Goal: Task Accomplishment & Management: Complete application form

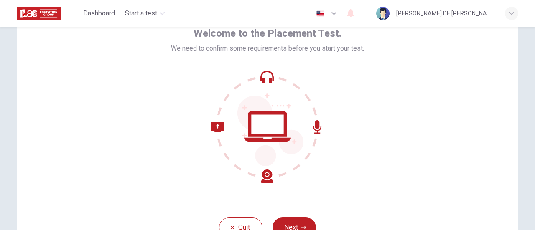
scroll to position [34, 0]
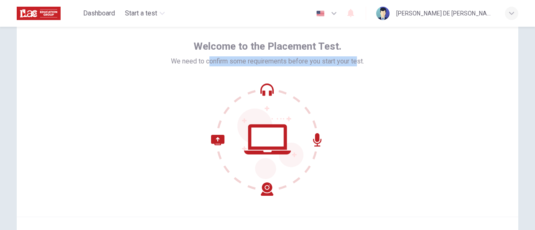
drag, startPoint x: 206, startPoint y: 62, endPoint x: 389, endPoint y: 109, distance: 189.0
click at [358, 66] on div "Welcome to the Placement Test. We need to confirm some requirements before you …" at bounding box center [267, 118] width 193 height 156
click at [390, 109] on div "Welcome to the Placement Test. We need to confirm some requirements before you …" at bounding box center [268, 116] width 502 height 201
drag, startPoint x: 189, startPoint y: 64, endPoint x: 339, endPoint y: 68, distance: 151.0
click at [339, 68] on div "Welcome to the Placement Test. We need to confirm some requirements before you …" at bounding box center [267, 118] width 193 height 156
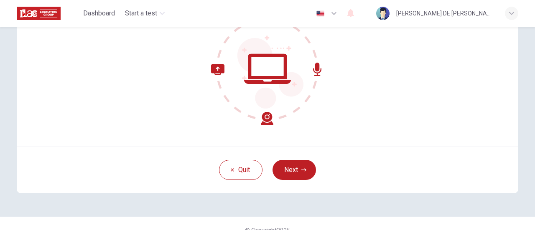
scroll to position [117, 0]
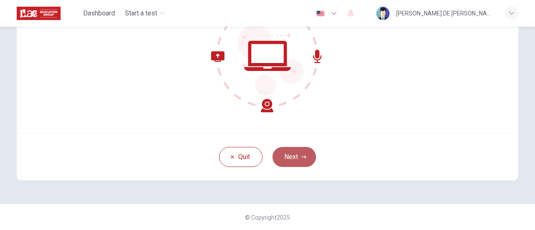
click at [289, 153] on button "Next" at bounding box center [294, 157] width 43 height 20
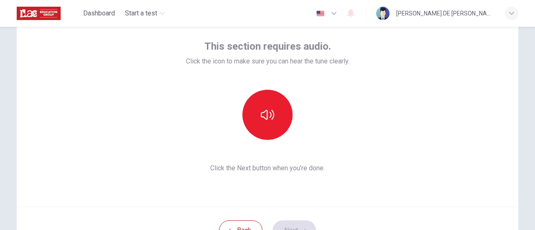
scroll to position [34, 0]
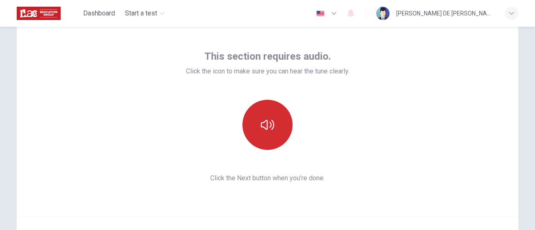
click at [270, 121] on icon "button" at bounding box center [267, 124] width 13 height 13
click at [271, 126] on icon "button" at bounding box center [267, 125] width 13 height 10
click at [271, 126] on icon "button" at bounding box center [267, 124] width 13 height 13
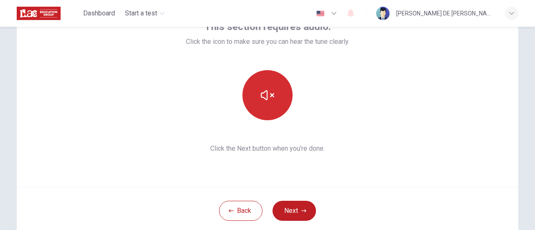
scroll to position [76, 0]
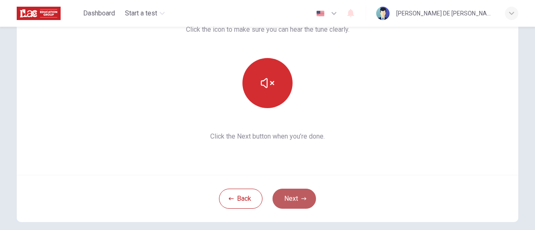
click at [295, 194] on button "Next" at bounding box center [294, 199] width 43 height 20
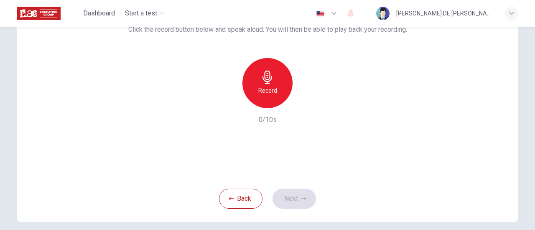
click at [278, 79] on div "Record" at bounding box center [267, 83] width 50 height 50
click at [305, 103] on icon "button" at bounding box center [307, 101] width 4 height 5
click at [302, 103] on icon "button" at bounding box center [306, 101] width 8 height 8
click at [294, 198] on button "Next" at bounding box center [294, 199] width 43 height 20
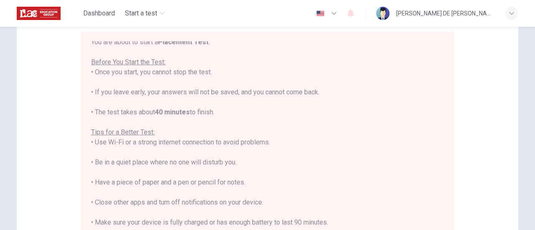
scroll to position [0, 0]
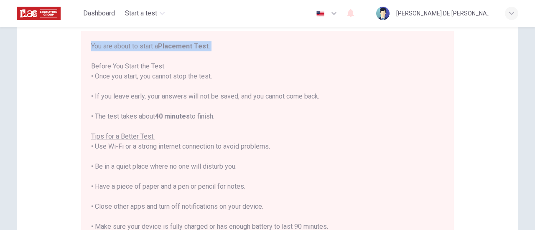
drag, startPoint x: 91, startPoint y: 46, endPoint x: 175, endPoint y: 52, distance: 83.8
click at [175, 52] on div "You are about to start a Placement Test . Before You Start the Test: • Once you…" at bounding box center [267, 152] width 373 height 242
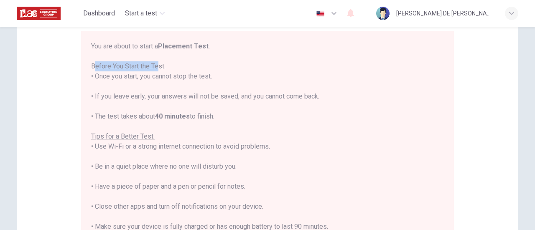
drag, startPoint x: 94, startPoint y: 66, endPoint x: 158, endPoint y: 67, distance: 63.6
click at [158, 67] on u "Before You Start the Test:" at bounding box center [128, 66] width 74 height 8
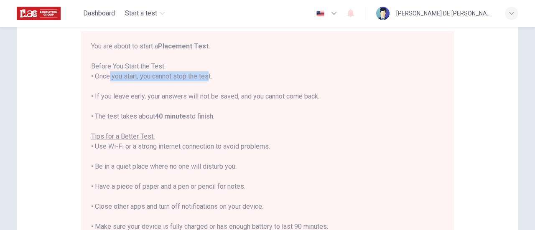
drag, startPoint x: 102, startPoint y: 76, endPoint x: 202, endPoint y: 79, distance: 99.5
click at [202, 79] on div "You are about to start a Placement Test . Before You Start the Test: • Once you…" at bounding box center [267, 156] width 353 height 231
click at [123, 92] on div "You are about to start a Placement Test . Before You Start the Test: • Once you…" at bounding box center [267, 156] width 353 height 231
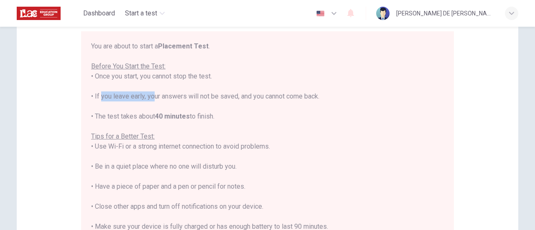
drag, startPoint x: 97, startPoint y: 97, endPoint x: 184, endPoint y: 97, distance: 87.4
click at [148, 97] on div "You are about to start a Placement Test . Before You Start the Test: • Once you…" at bounding box center [267, 156] width 353 height 231
click at [187, 97] on div "You are about to start a Placement Test . Before You Start the Test: • Once you…" at bounding box center [267, 156] width 353 height 231
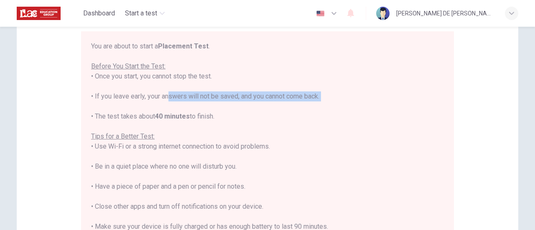
drag, startPoint x: 163, startPoint y: 97, endPoint x: 249, endPoint y: 102, distance: 86.2
click at [251, 102] on div "You are about to start a Placement Test . Before You Start the Test: • Once you…" at bounding box center [267, 156] width 353 height 231
click at [249, 97] on div "You are about to start a Placement Test . Before You Start the Test: • Once you…" at bounding box center [267, 156] width 353 height 231
drag, startPoint x: 244, startPoint y: 96, endPoint x: 307, endPoint y: 103, distance: 63.1
click at [307, 103] on div "You are about to start a Placement Test . Before You Start the Test: • Once you…" at bounding box center [267, 156] width 353 height 231
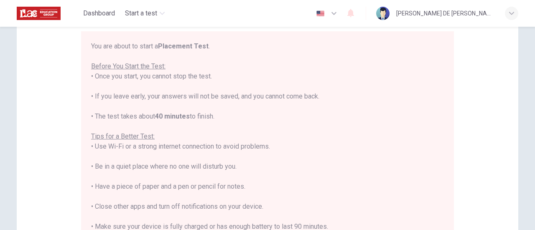
click at [102, 119] on div "You are about to start a Placement Test . Before You Start the Test: • Once you…" at bounding box center [267, 156] width 353 height 231
drag, startPoint x: 100, startPoint y: 118, endPoint x: 207, endPoint y: 119, distance: 106.2
click at [207, 119] on div "You are about to start a Placement Test . Before You Start the Test: • Once you…" at bounding box center [267, 156] width 353 height 231
click at [232, 121] on div "You are about to start a Placement Test . Before You Start the Test: • Once you…" at bounding box center [267, 156] width 353 height 231
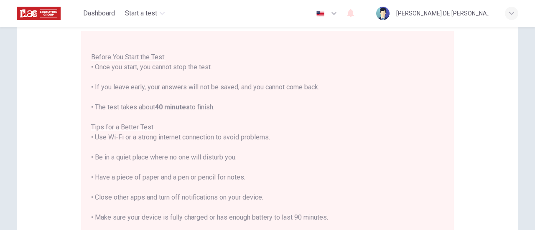
scroll to position [117, 0]
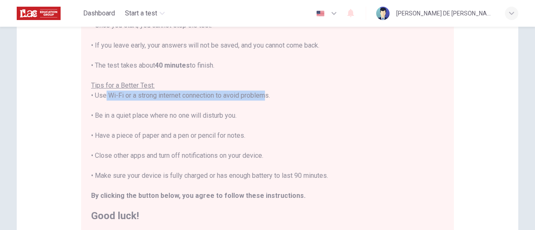
drag, startPoint x: 101, startPoint y: 94, endPoint x: 261, endPoint y: 100, distance: 159.8
click at [261, 100] on div "You are about to start a Placement Test . Before You Start the Test: • Once you…" at bounding box center [267, 105] width 353 height 231
click at [104, 115] on div "You are about to start a Placement Test . Before You Start the Test: • Once you…" at bounding box center [267, 105] width 353 height 231
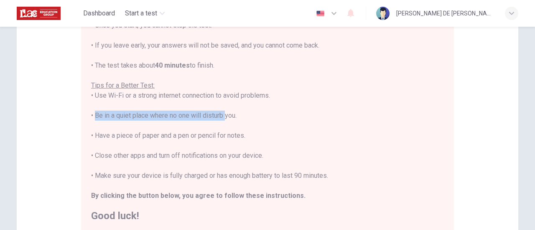
drag, startPoint x: 92, startPoint y: 115, endPoint x: 222, endPoint y: 113, distance: 129.6
click at [222, 113] on div "You are about to start a Placement Test . Before You Start the Test: • Once you…" at bounding box center [267, 105] width 353 height 231
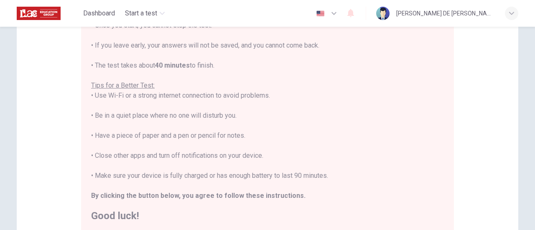
click at [115, 126] on div "You are about to start a Placement Test . Before You Start the Test: • Once you…" at bounding box center [267, 105] width 353 height 231
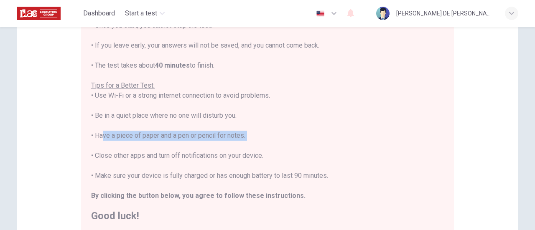
drag, startPoint x: 97, startPoint y: 133, endPoint x: 225, endPoint y: 144, distance: 128.8
click at [230, 144] on div "You are about to start a Placement Test . Before You Start the Test: • Once you…" at bounding box center [267, 105] width 353 height 231
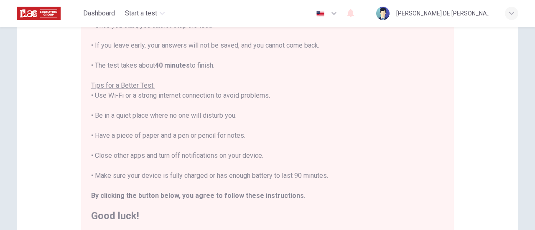
drag, startPoint x: 120, startPoint y: 153, endPoint x: 115, endPoint y: 153, distance: 5.0
click at [120, 153] on div "You are about to start a Placement Test . Before You Start the Test: • Once you…" at bounding box center [267, 105] width 353 height 231
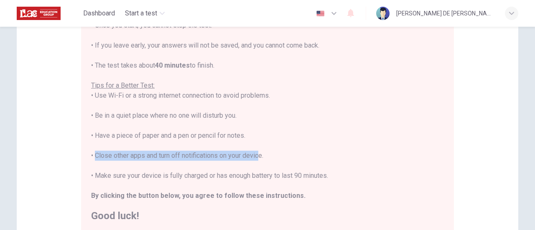
drag, startPoint x: 92, startPoint y: 154, endPoint x: 255, endPoint y: 158, distance: 163.1
click at [255, 158] on div "You are about to start a Placement Test . Before You Start the Test: • Once you…" at bounding box center [267, 105] width 353 height 231
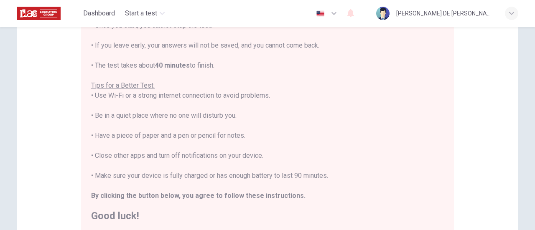
click at [184, 167] on div "You are about to start a Placement Test . Before You Start the Test: • Once you…" at bounding box center [267, 105] width 353 height 231
drag, startPoint x: 99, startPoint y: 173, endPoint x: 134, endPoint y: 175, distance: 35.6
click at [133, 175] on div "You are about to start a Placement Test . Before You Start the Test: • Once you…" at bounding box center [267, 105] width 353 height 231
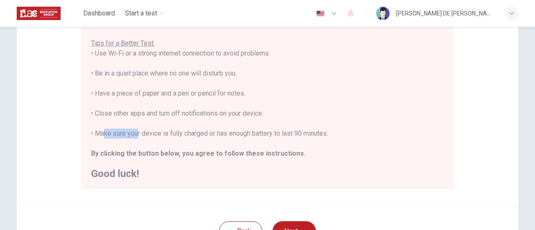
scroll to position [201, 0]
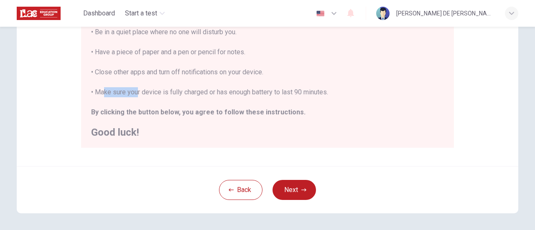
click at [110, 96] on div "You are about to start a Placement Test . Before You Start the Test: • Once you…" at bounding box center [267, 22] width 353 height 231
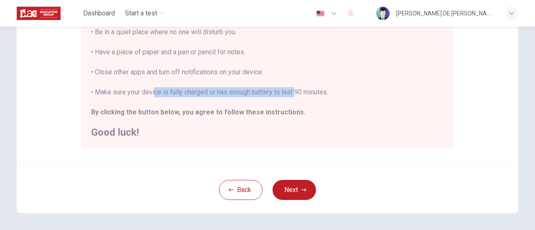
drag, startPoint x: 151, startPoint y: 92, endPoint x: 293, endPoint y: 91, distance: 141.3
click at [293, 91] on div "You are about to start a Placement Test . Before You Start the Test: • Once you…" at bounding box center [267, 22] width 353 height 231
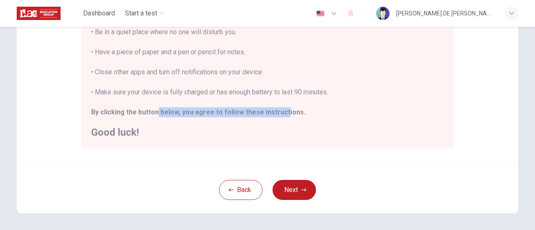
drag, startPoint x: 153, startPoint y: 112, endPoint x: 276, endPoint y: 113, distance: 122.9
click at [276, 113] on b "By clicking the button below, you agree to follow these instructions." at bounding box center [198, 112] width 214 height 8
click at [222, 126] on div "You are about to start a Placement Test . Before You Start the Test: • Once you…" at bounding box center [267, 22] width 353 height 231
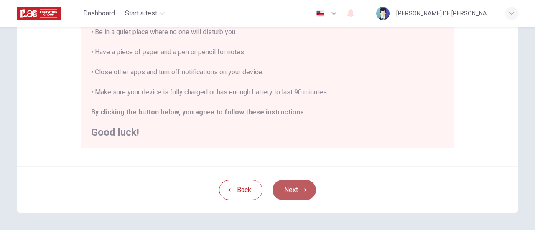
click at [298, 191] on button "Next" at bounding box center [294, 190] width 43 height 20
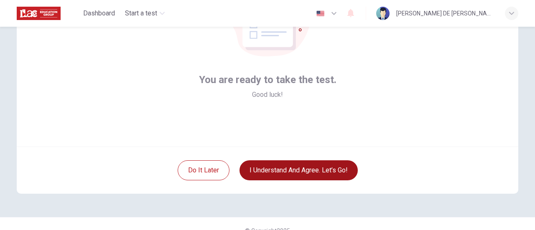
scroll to position [117, 0]
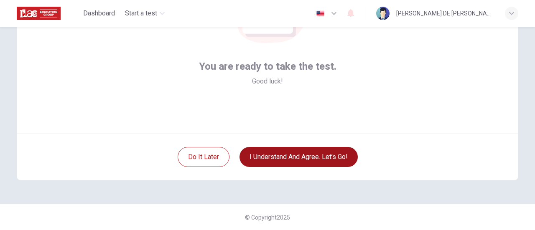
click at [317, 155] on button "I understand and agree. Let’s go!" at bounding box center [299, 157] width 118 height 20
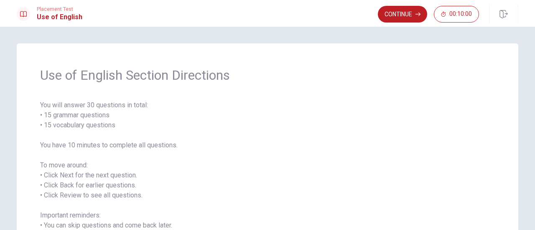
drag, startPoint x: 64, startPoint y: 73, endPoint x: 163, endPoint y: 76, distance: 98.3
click at [165, 75] on span "Use of English Section Directions" at bounding box center [267, 75] width 455 height 17
drag, startPoint x: 44, startPoint y: 80, endPoint x: 109, endPoint y: 76, distance: 65.3
click at [107, 78] on span "Use of English Section Directions" at bounding box center [267, 75] width 455 height 17
drag, startPoint x: 46, startPoint y: 107, endPoint x: 83, endPoint y: 107, distance: 37.2
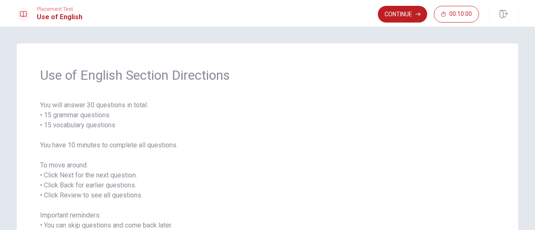
click at [72, 105] on span "You will answer 30 questions in total: • 15 grammar questions • 15 vocabulary q…" at bounding box center [267, 180] width 455 height 161
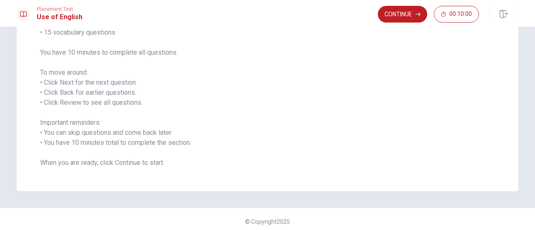
scroll to position [97, 0]
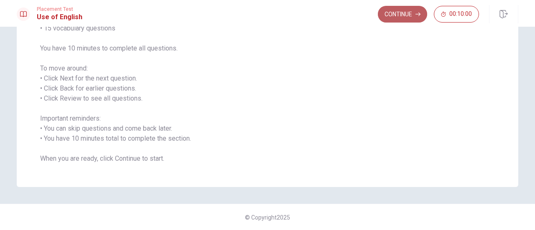
click at [410, 21] on button "Continue" at bounding box center [402, 14] width 49 height 17
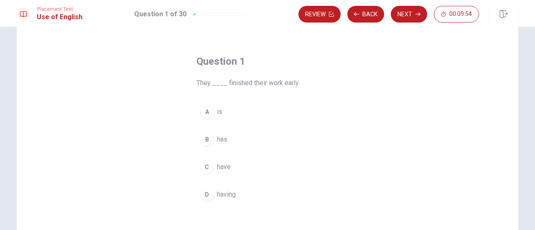
scroll to position [42, 0]
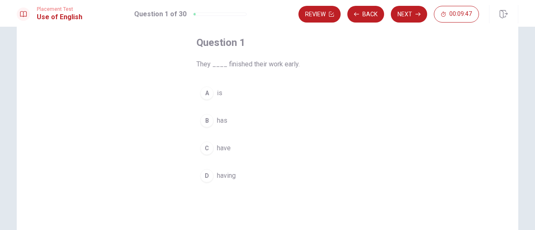
drag, startPoint x: 211, startPoint y: 66, endPoint x: 287, endPoint y: 66, distance: 76.1
click at [287, 66] on span "They ____ finished their work early." at bounding box center [267, 64] width 142 height 10
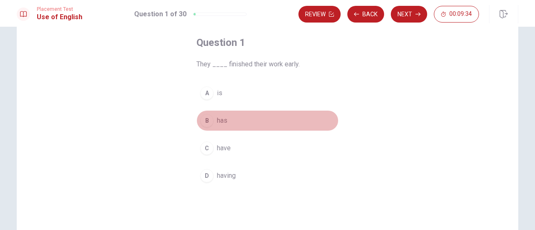
click at [219, 124] on span "has" at bounding box center [222, 121] width 10 height 10
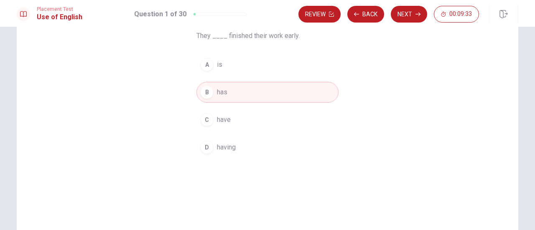
scroll to position [84, 0]
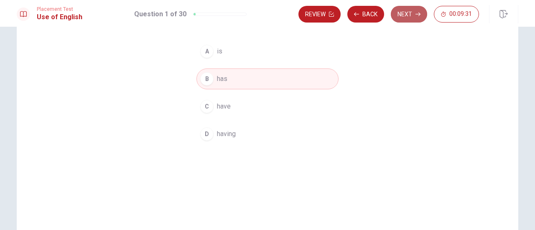
click at [413, 18] on button "Next" at bounding box center [409, 14] width 36 height 17
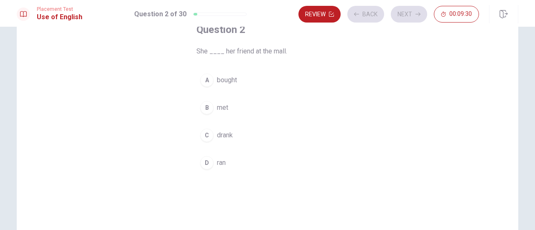
scroll to position [42, 0]
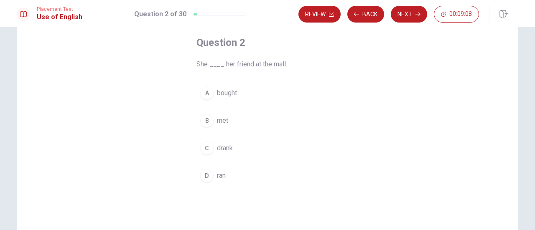
click at [223, 124] on span "met" at bounding box center [222, 121] width 11 height 10
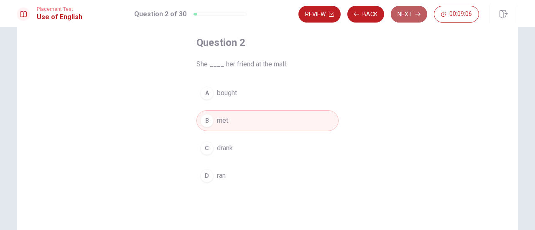
click at [413, 18] on button "Next" at bounding box center [409, 14] width 36 height 17
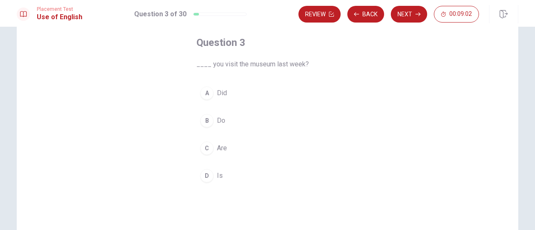
drag, startPoint x: 223, startPoint y: 64, endPoint x: 280, endPoint y: 61, distance: 56.5
click at [280, 61] on span "____ you visit the museum last week?" at bounding box center [267, 64] width 142 height 10
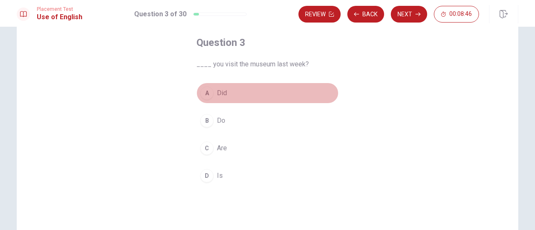
click at [207, 100] on button "A Did" at bounding box center [267, 93] width 142 height 21
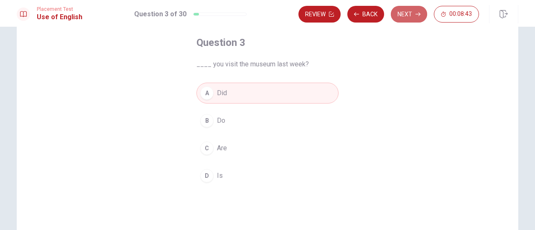
click at [414, 23] on div "Review Back Next 00:08:43" at bounding box center [408, 14] width 220 height 18
click at [403, 19] on button "Next" at bounding box center [409, 14] width 36 height 17
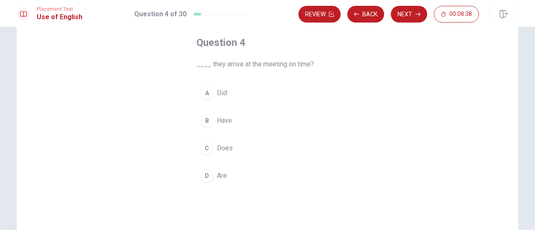
drag, startPoint x: 209, startPoint y: 63, endPoint x: 260, endPoint y: 62, distance: 50.6
click at [260, 62] on span "____ they arrive at the meeting on time?" at bounding box center [267, 64] width 142 height 10
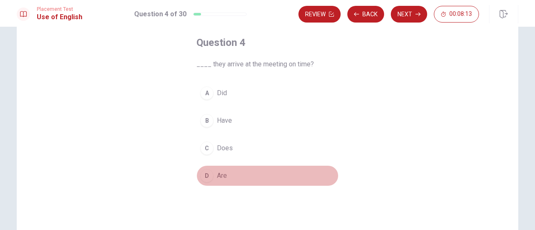
click at [214, 174] on button "D Are" at bounding box center [267, 176] width 142 height 21
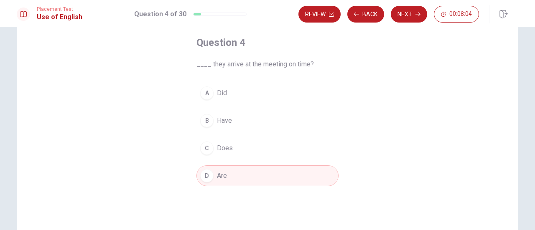
drag, startPoint x: 212, startPoint y: 65, endPoint x: 251, endPoint y: 64, distance: 39.7
click at [251, 64] on span "____ they arrive at the meeting on time?" at bounding box center [267, 64] width 142 height 10
drag, startPoint x: 222, startPoint y: 64, endPoint x: 230, endPoint y: 87, distance: 25.3
click at [247, 66] on span "____ they arrive at the meeting on time?" at bounding box center [267, 64] width 142 height 10
click at [421, 15] on button "Next" at bounding box center [409, 14] width 36 height 17
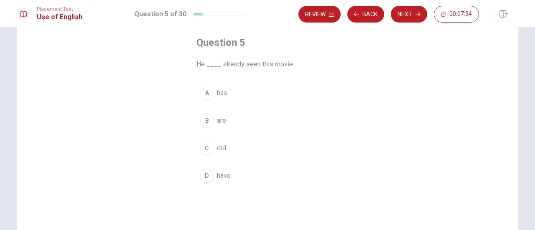
click at [230, 124] on button "B are" at bounding box center [267, 120] width 142 height 21
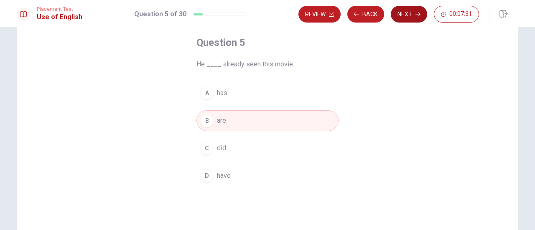
click at [412, 20] on button "Next" at bounding box center [409, 14] width 36 height 17
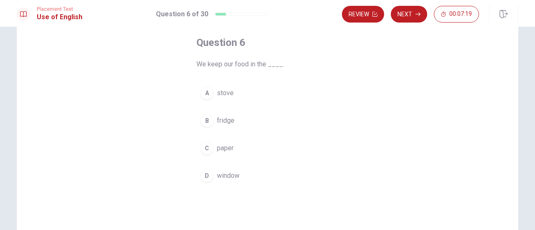
drag, startPoint x: 199, startPoint y: 65, endPoint x: 256, endPoint y: 64, distance: 56.5
click at [256, 64] on span "We keep our food in the ____." at bounding box center [267, 64] width 142 height 10
drag, startPoint x: 207, startPoint y: 63, endPoint x: 256, endPoint y: 81, distance: 51.7
click at [257, 64] on span "We keep our food in the ____." at bounding box center [267, 64] width 142 height 10
click at [225, 118] on span "fridge" at bounding box center [226, 121] width 18 height 10
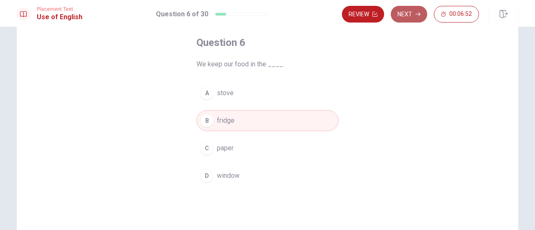
click at [412, 19] on button "Next" at bounding box center [409, 14] width 36 height 17
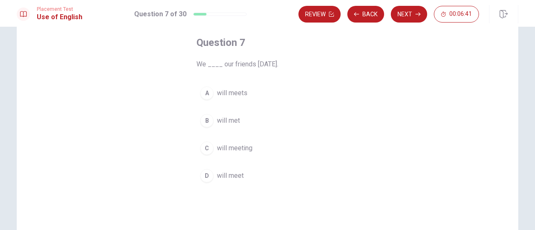
click at [228, 177] on span "will meet" at bounding box center [230, 176] width 27 height 10
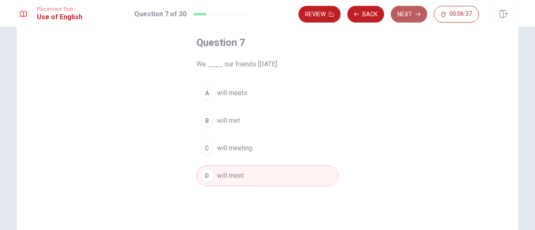
click at [416, 19] on button "Next" at bounding box center [409, 14] width 36 height 17
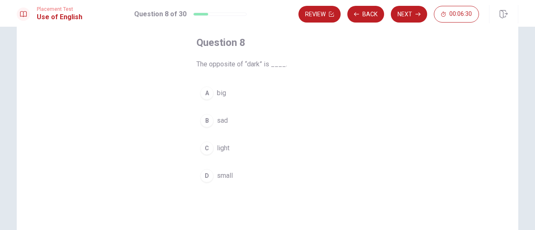
click at [224, 148] on span "light" at bounding box center [223, 148] width 13 height 10
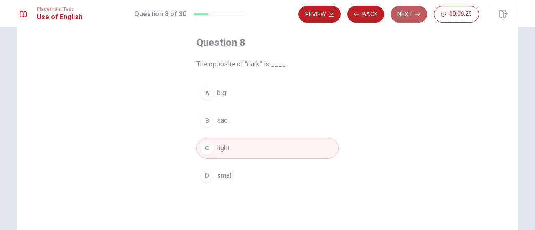
click at [407, 19] on button "Next" at bounding box center [409, 14] width 36 height 17
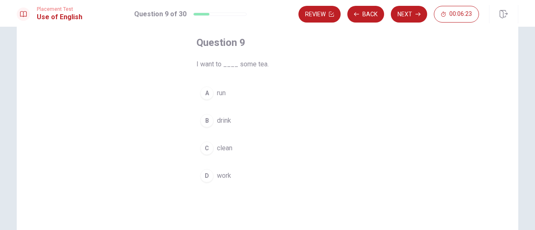
drag, startPoint x: 199, startPoint y: 64, endPoint x: 222, endPoint y: 65, distance: 23.0
click at [222, 65] on span "I want to ____ some tea." at bounding box center [267, 64] width 142 height 10
click at [225, 122] on span "drink" at bounding box center [224, 121] width 14 height 10
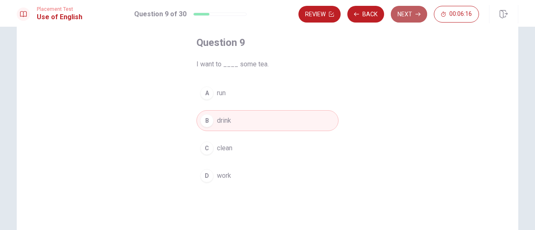
click at [415, 19] on button "Next" at bounding box center [409, 14] width 36 height 17
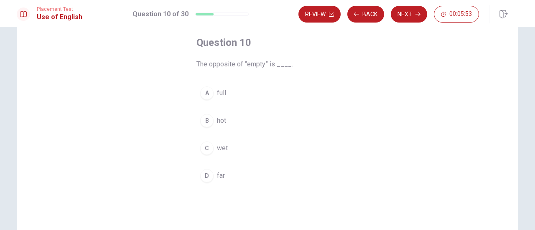
click at [221, 92] on span "full" at bounding box center [221, 93] width 9 height 10
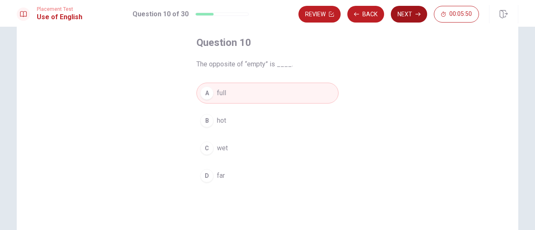
click at [415, 20] on button "Next" at bounding box center [409, 14] width 36 height 17
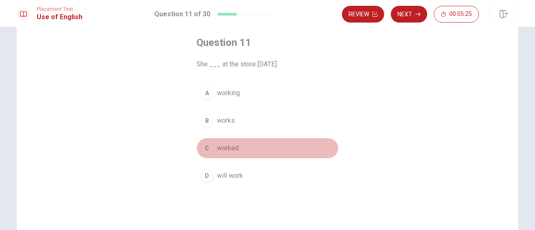
click at [217, 148] on span "worked" at bounding box center [228, 148] width 22 height 10
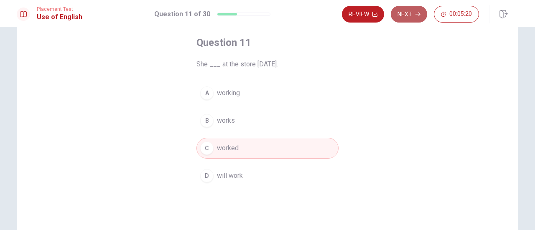
click at [411, 17] on button "Next" at bounding box center [409, 14] width 36 height 17
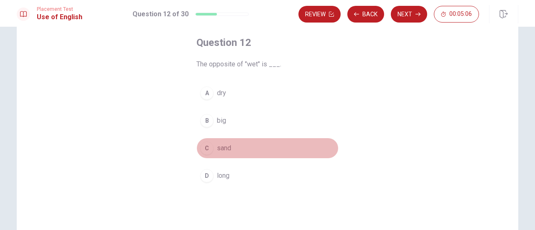
click at [225, 150] on span "sand" at bounding box center [224, 148] width 14 height 10
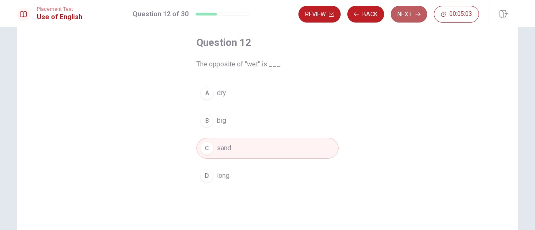
click at [413, 18] on button "Next" at bounding box center [409, 14] width 36 height 17
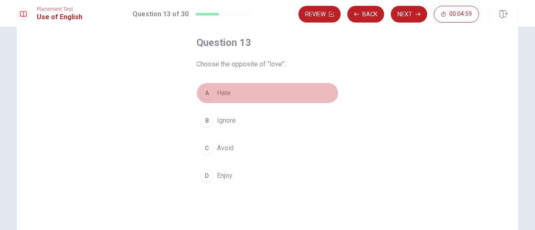
click at [222, 96] on span "Hate" at bounding box center [224, 93] width 14 height 10
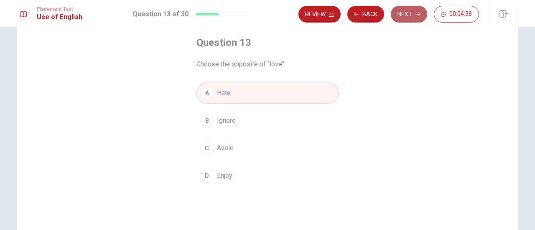
click at [406, 19] on button "Next" at bounding box center [409, 14] width 36 height 17
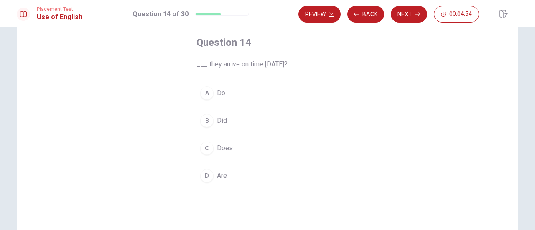
drag, startPoint x: 209, startPoint y: 66, endPoint x: 249, endPoint y: 67, distance: 40.1
click at [249, 67] on span "___ they arrive on time [DATE]?" at bounding box center [267, 64] width 142 height 10
click at [268, 86] on button "A Do" at bounding box center [267, 93] width 142 height 21
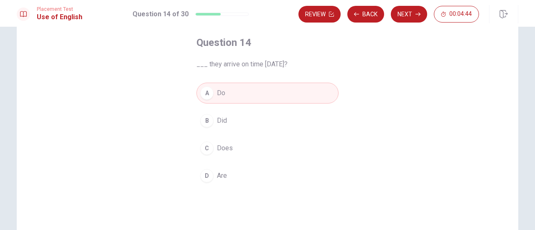
click at [260, 125] on button "B Did" at bounding box center [267, 120] width 142 height 21
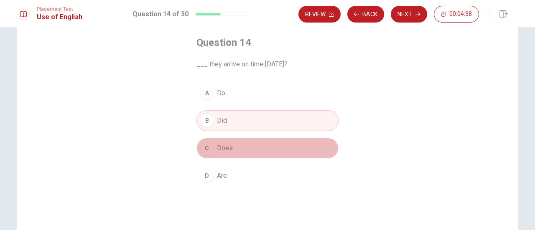
click at [263, 143] on button "C Does" at bounding box center [267, 148] width 142 height 21
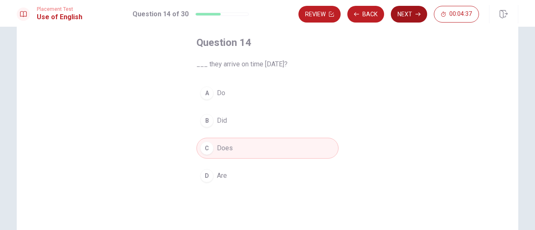
click at [418, 14] on icon "button" at bounding box center [418, 14] width 5 height 5
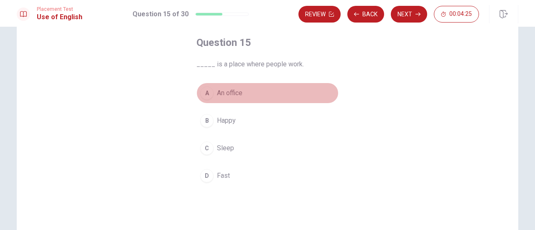
click at [228, 96] on span "An office" at bounding box center [230, 93] width 26 height 10
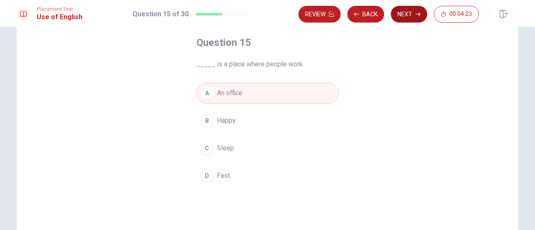
click at [400, 16] on button "Next" at bounding box center [409, 14] width 36 height 17
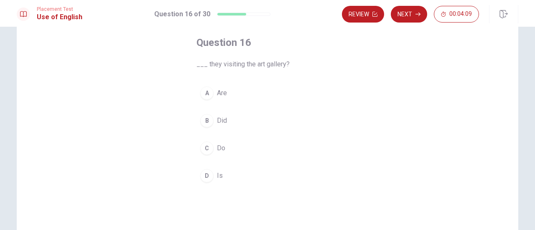
click at [217, 125] on span "Did" at bounding box center [222, 121] width 10 height 10
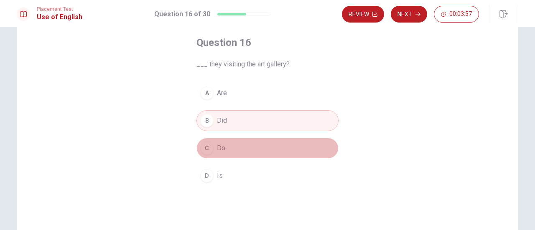
click at [221, 145] on span "Do" at bounding box center [221, 148] width 8 height 10
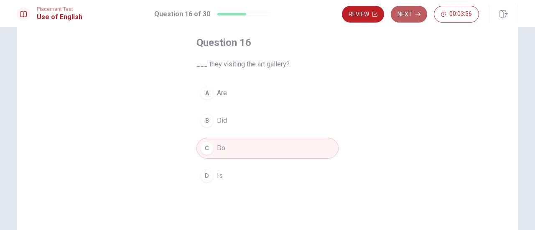
click at [410, 17] on button "Next" at bounding box center [409, 14] width 36 height 17
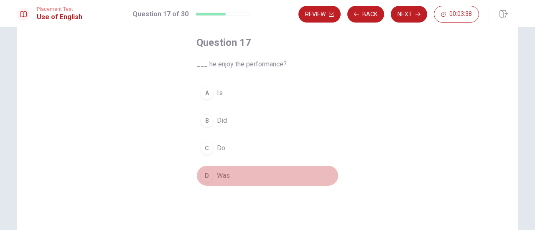
click at [218, 175] on span "Was" at bounding box center [223, 176] width 13 height 10
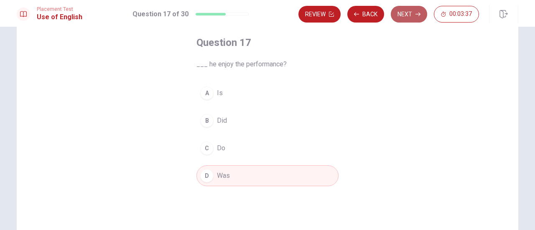
click at [406, 17] on button "Next" at bounding box center [409, 14] width 36 height 17
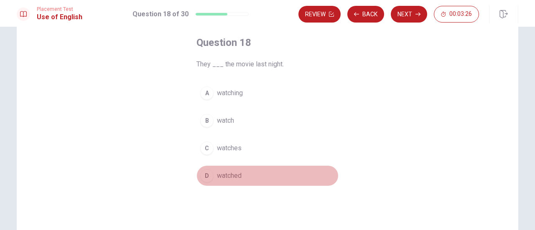
click at [232, 171] on span "watched" at bounding box center [229, 176] width 25 height 10
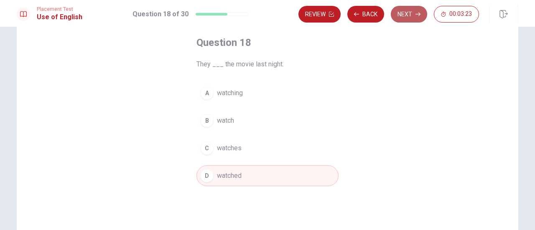
click at [408, 18] on button "Next" at bounding box center [409, 14] width 36 height 17
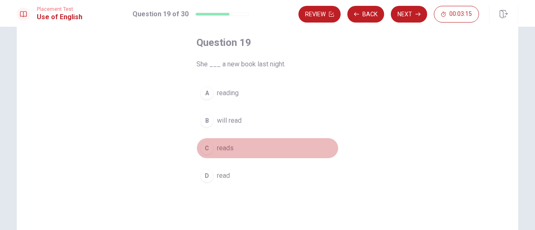
click at [227, 148] on span "reads" at bounding box center [225, 148] width 17 height 10
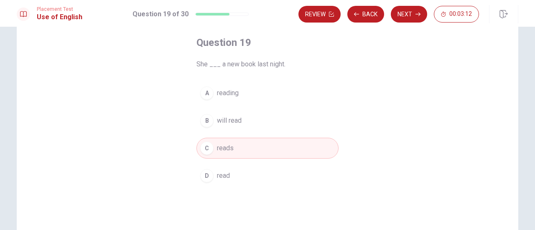
click at [228, 174] on button "D read" at bounding box center [267, 176] width 142 height 21
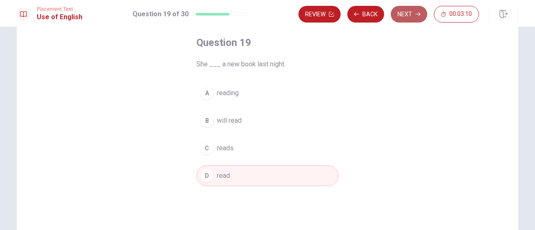
click at [410, 19] on button "Next" at bounding box center [409, 14] width 36 height 17
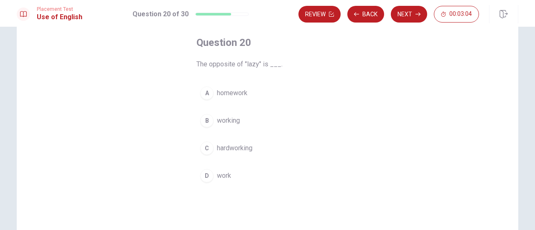
click at [229, 150] on span "hardworking" at bounding box center [235, 148] width 36 height 10
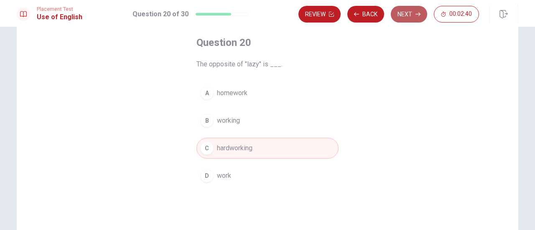
click at [408, 19] on button "Next" at bounding box center [409, 14] width 36 height 17
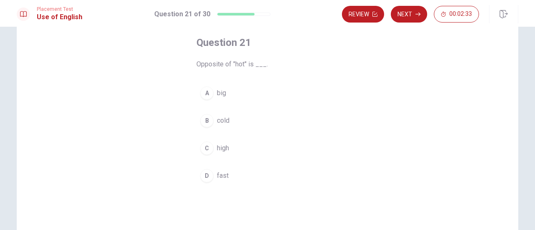
click at [227, 122] on span "cold" at bounding box center [223, 121] width 13 height 10
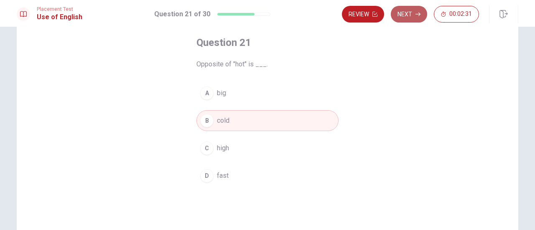
click at [410, 18] on button "Next" at bounding box center [409, 14] width 36 height 17
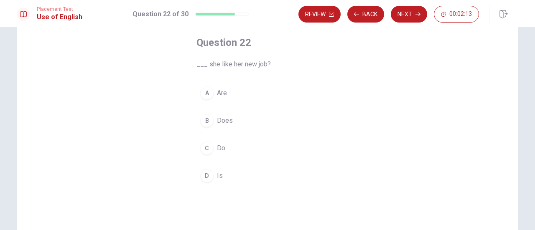
click at [217, 98] on span "Are" at bounding box center [222, 93] width 10 height 10
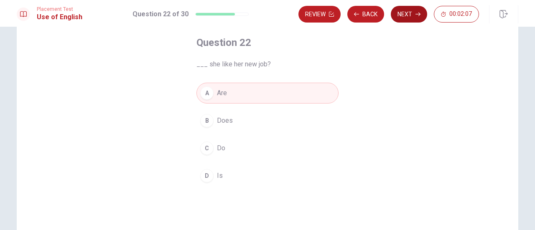
click at [401, 20] on button "Next" at bounding box center [409, 14] width 36 height 17
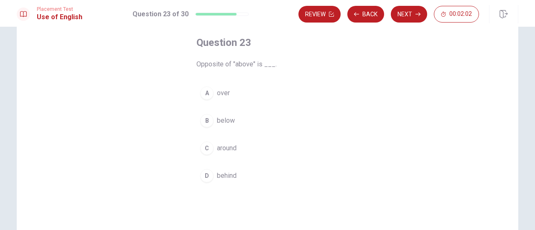
drag, startPoint x: 234, startPoint y: 64, endPoint x: 246, endPoint y: 63, distance: 12.7
click at [246, 63] on span "Opposite of "above" is ___." at bounding box center [267, 64] width 142 height 10
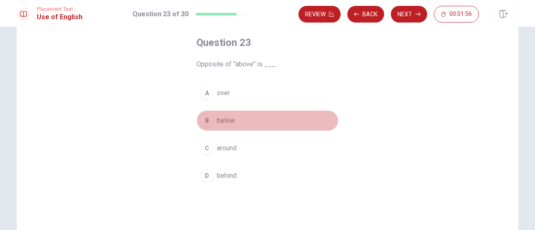
click at [222, 122] on span "below" at bounding box center [226, 121] width 18 height 10
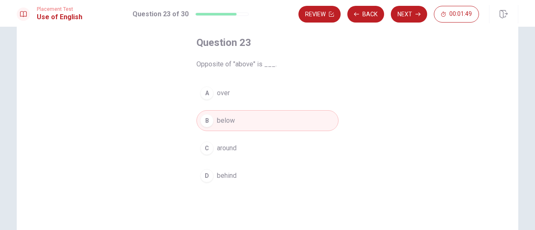
click at [429, 11] on div "Review Back Next 00:01:49" at bounding box center [388, 14] width 181 height 17
click at [411, 10] on button "Next" at bounding box center [409, 14] width 36 height 17
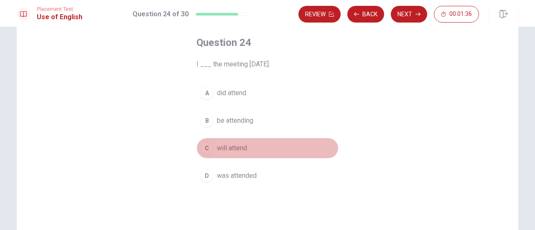
click at [236, 149] on span "will attend" at bounding box center [232, 148] width 30 height 10
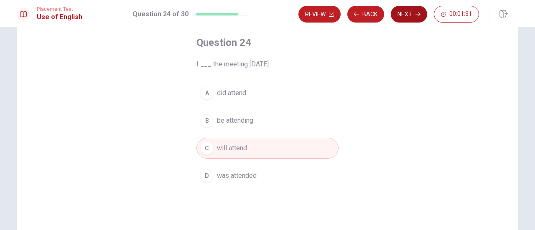
click at [407, 16] on button "Next" at bounding box center [409, 14] width 36 height 17
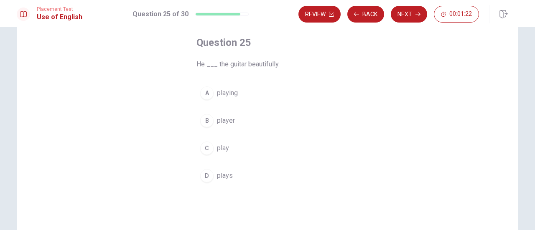
click at [222, 174] on span "plays" at bounding box center [225, 176] width 16 height 10
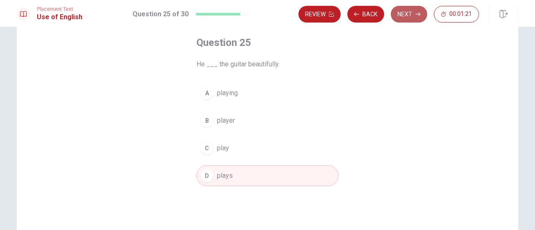
click at [407, 18] on button "Next" at bounding box center [409, 14] width 36 height 17
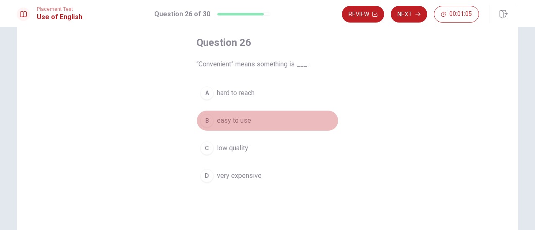
click at [239, 122] on span "easy to use" at bounding box center [234, 121] width 34 height 10
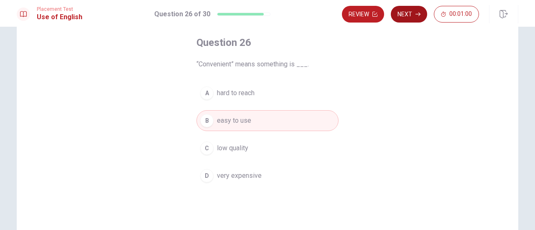
click at [413, 14] on button "Next" at bounding box center [409, 14] width 36 height 17
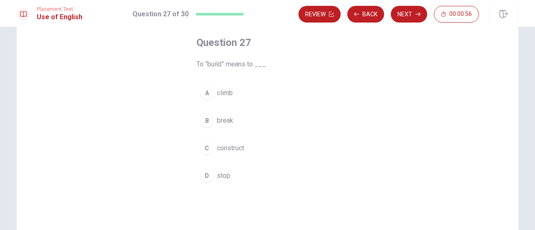
click at [237, 148] on span "construct" at bounding box center [230, 148] width 27 height 10
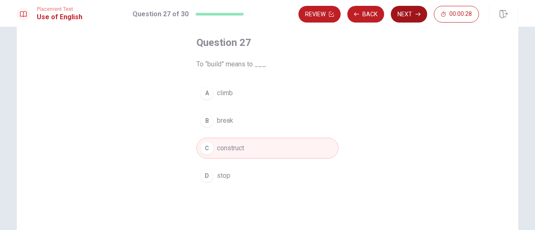
click at [407, 17] on button "Next" at bounding box center [409, 14] width 36 height 17
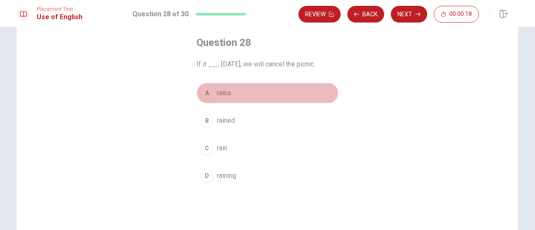
click at [231, 93] on button "A rains" at bounding box center [267, 93] width 142 height 21
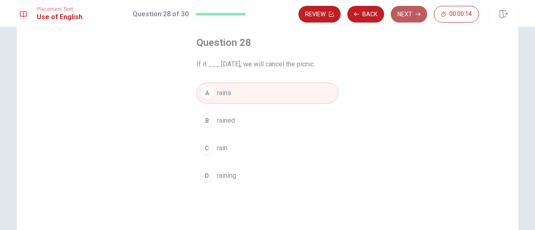
click at [407, 18] on button "Next" at bounding box center [409, 14] width 36 height 17
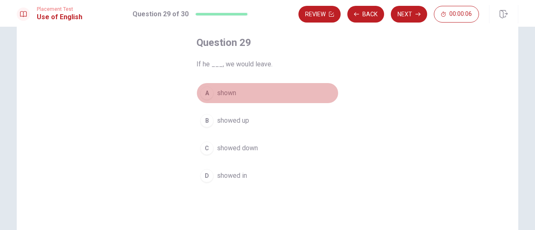
click at [227, 97] on span "shown" at bounding box center [226, 93] width 19 height 10
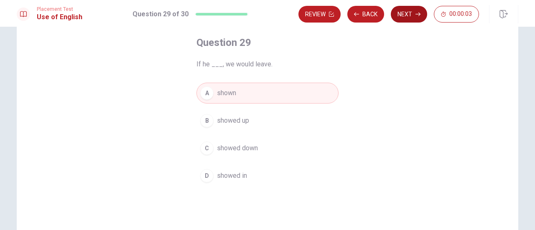
click at [407, 19] on button "Next" at bounding box center [409, 14] width 36 height 17
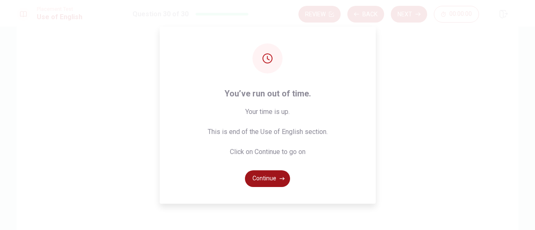
click at [260, 178] on button "Continue" at bounding box center [267, 179] width 45 height 17
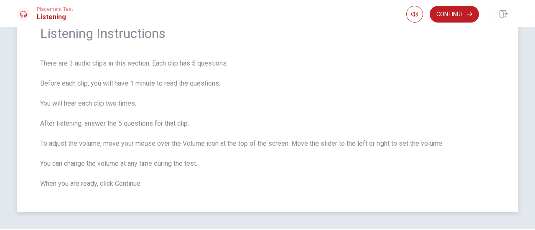
drag, startPoint x: 49, startPoint y: 101, endPoint x: 122, endPoint y: 108, distance: 72.7
click at [118, 110] on span "There are 3 audio clips in this section. Each clip has 5 questions. Before each…" at bounding box center [267, 124] width 455 height 130
drag, startPoint x: 49, startPoint y: 123, endPoint x: 107, endPoint y: 131, distance: 58.2
click at [107, 131] on span "There are 3 audio clips in this section. Each clip has 5 questions. Before each…" at bounding box center [267, 124] width 455 height 130
drag, startPoint x: 54, startPoint y: 142, endPoint x: 151, endPoint y: 146, distance: 96.6
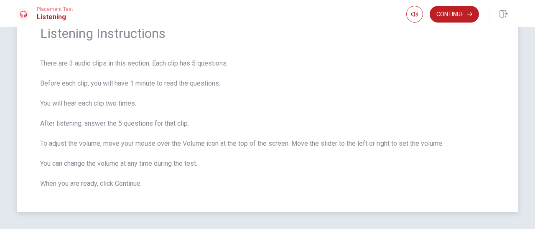
click at [122, 145] on span "There are 3 audio clips in this section. Each clip has 5 questions. Before each…" at bounding box center [267, 124] width 455 height 130
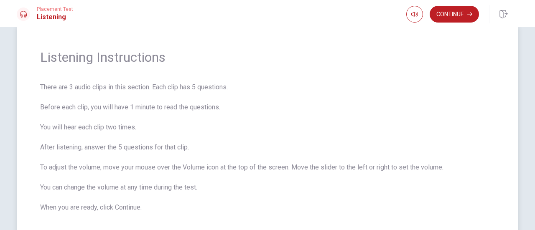
scroll to position [0, 0]
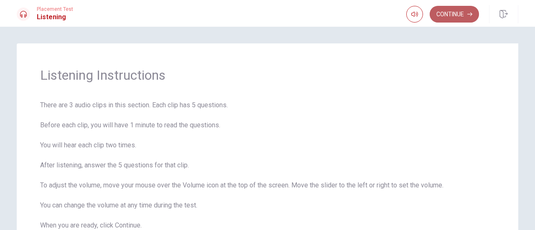
click at [443, 14] on button "Continue" at bounding box center [454, 14] width 49 height 17
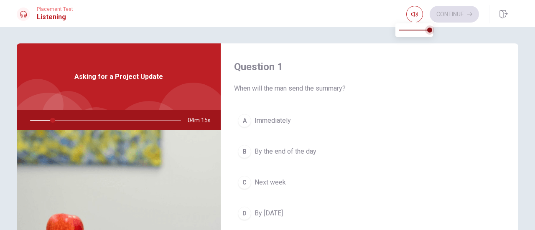
type input "15"
type input "0.8"
type input "15"
type input "0.7"
click at [421, 31] on span at bounding box center [420, 30] width 5 height 5
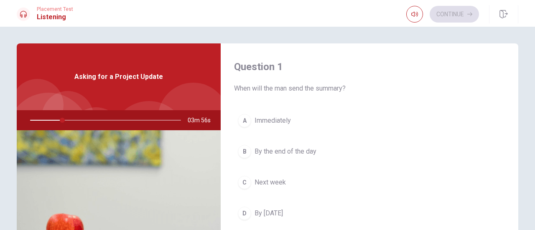
click at [304, 106] on div "Question 1 When will the man send the summary? A Immediately B By the end of th…" at bounding box center [370, 150] width 298 height 214
click at [414, 15] on icon "button" at bounding box center [414, 14] width 7 height 5
type input "23"
type input "0.5"
click at [416, 31] on span at bounding box center [414, 30] width 5 height 5
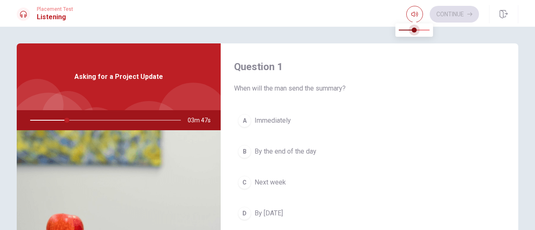
type input "24"
type input "0.6"
click at [416, 31] on span at bounding box center [417, 30] width 5 height 5
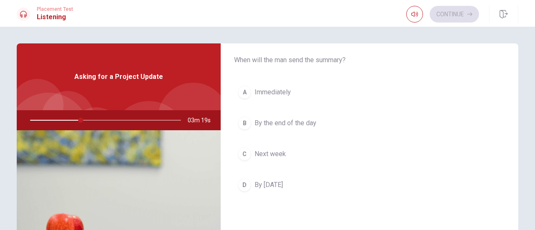
scroll to position [42, 0]
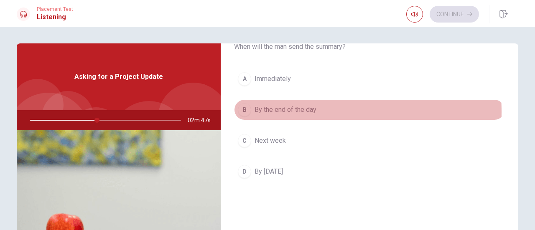
click at [283, 112] on span "By the end of the day" at bounding box center [286, 110] width 62 height 10
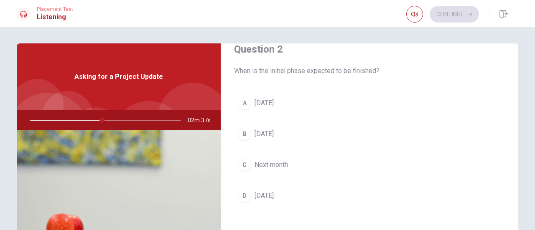
scroll to position [251, 0]
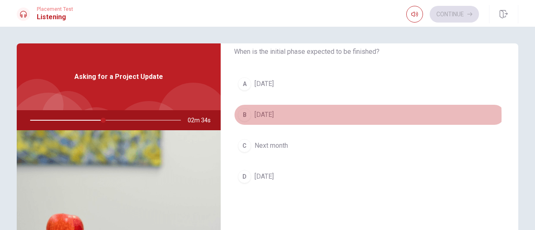
click at [274, 115] on span "[DATE]" at bounding box center [264, 115] width 19 height 10
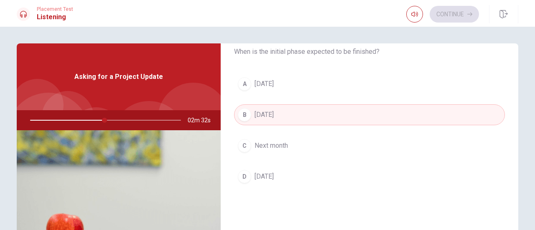
click at [274, 178] on span "[DATE]" at bounding box center [264, 177] width 19 height 10
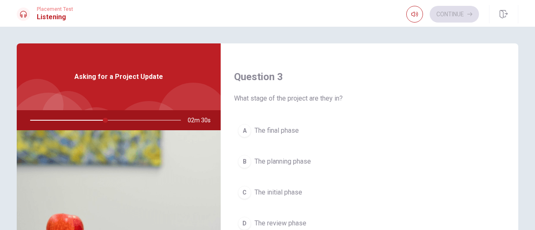
scroll to position [460, 0]
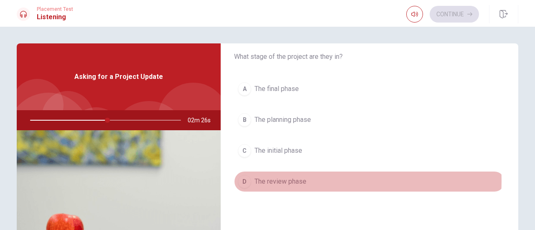
click at [301, 178] on span "The review phase" at bounding box center [281, 182] width 52 height 10
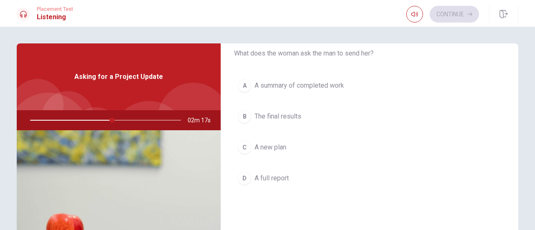
scroll to position [690, 0]
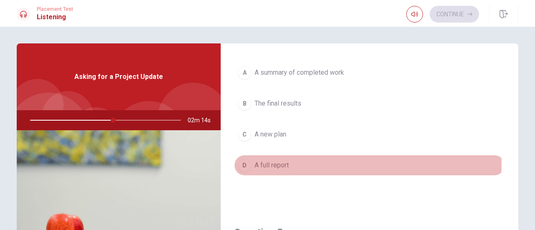
click at [292, 159] on button "D A full report" at bounding box center [369, 165] width 271 height 21
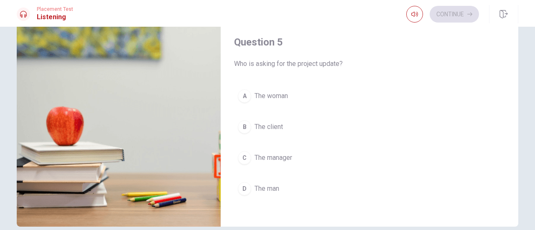
scroll to position [125, 0]
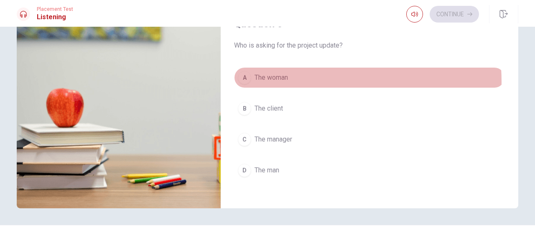
click at [285, 77] on span "The woman" at bounding box center [271, 78] width 33 height 10
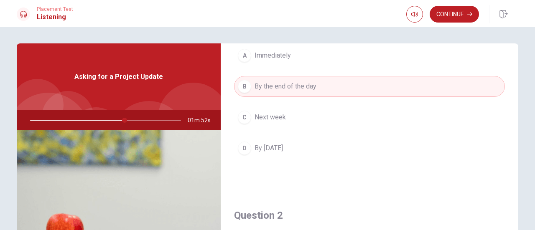
scroll to position [84, 0]
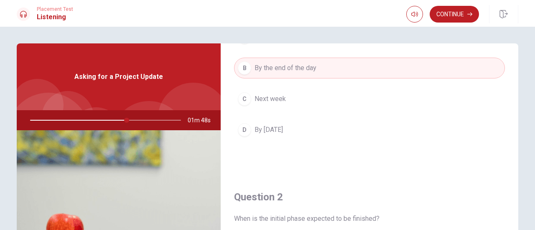
drag, startPoint x: 125, startPoint y: 120, endPoint x: 130, endPoint y: 120, distance: 4.2
click at [130, 120] on div at bounding box center [104, 120] width 168 height 20
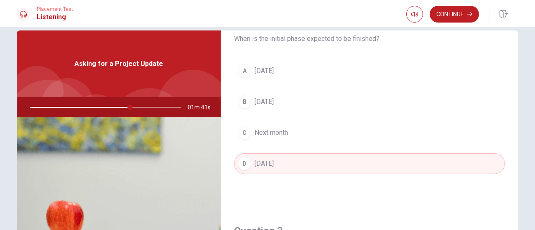
scroll to position [0, 0]
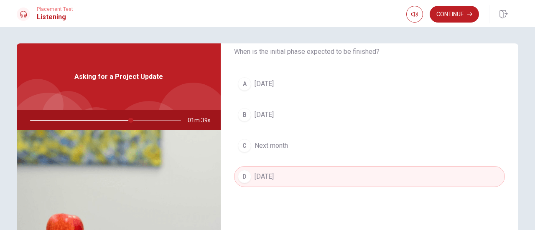
click at [93, 120] on div at bounding box center [104, 120] width 168 height 20
drag, startPoint x: 130, startPoint y: 121, endPoint x: 123, endPoint y: 120, distance: 7.1
click at [121, 122] on div at bounding box center [104, 120] width 168 height 20
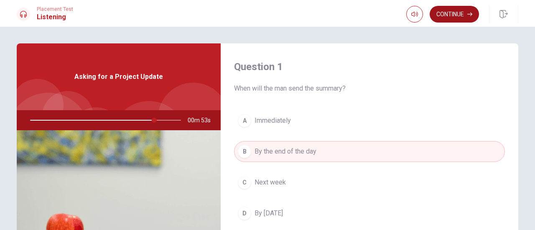
click at [462, 16] on button "Continue" at bounding box center [454, 14] width 49 height 17
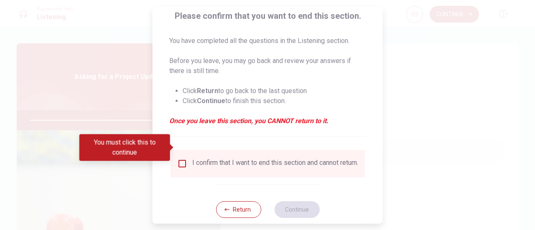
scroll to position [81, 0]
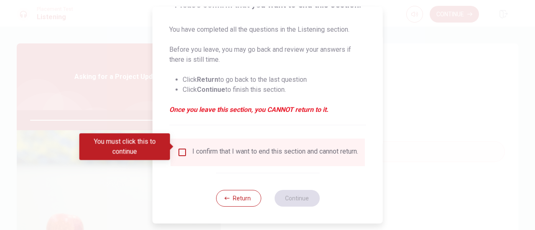
click at [414, 130] on div at bounding box center [267, 115] width 535 height 230
click at [239, 193] on button "Return" at bounding box center [238, 198] width 45 height 17
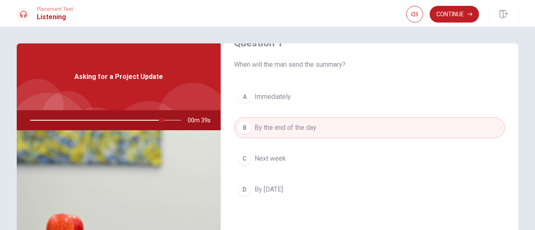
scroll to position [42, 0]
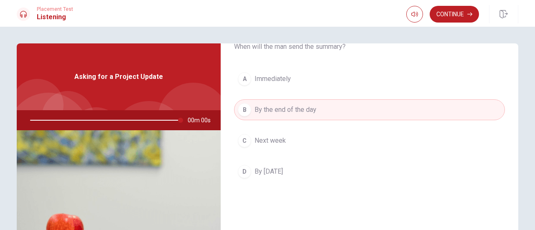
type input "0"
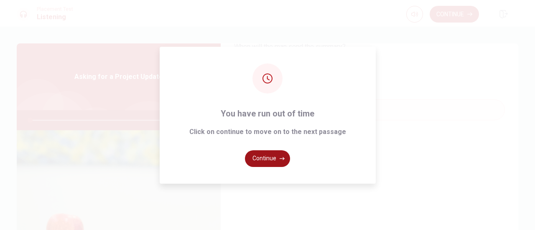
click at [267, 159] on button "Continue" at bounding box center [267, 159] width 45 height 17
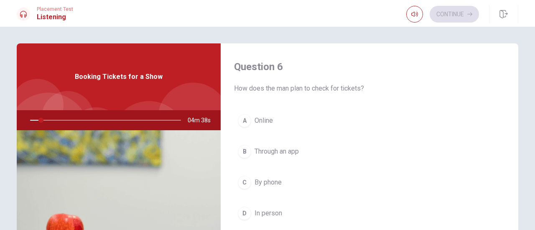
drag, startPoint x: 241, startPoint y: 90, endPoint x: 278, endPoint y: 90, distance: 36.8
click at [278, 90] on span "How does the man plan to check for tickets?" at bounding box center [369, 89] width 271 height 10
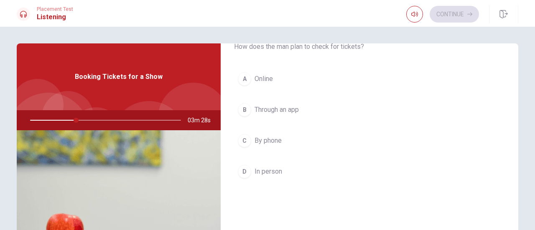
scroll to position [0, 0]
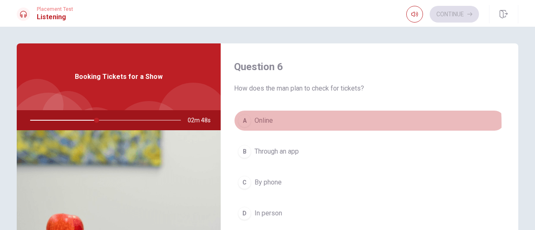
click at [297, 124] on button "A Online" at bounding box center [369, 120] width 271 height 21
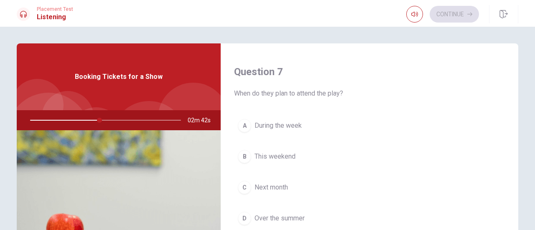
scroll to position [251, 0]
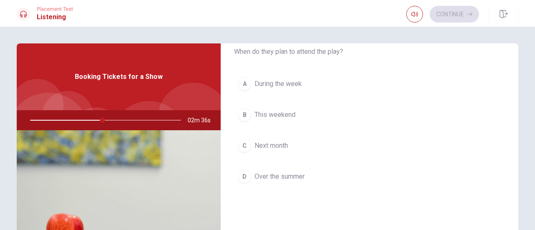
click at [301, 120] on button "B This weekend" at bounding box center [369, 115] width 271 height 21
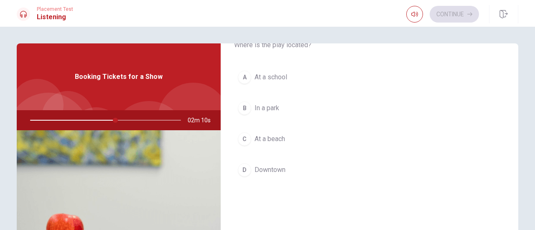
scroll to position [669, 0]
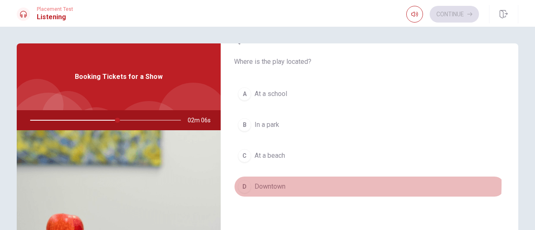
click at [261, 182] on span "Downtown" at bounding box center [270, 187] width 31 height 10
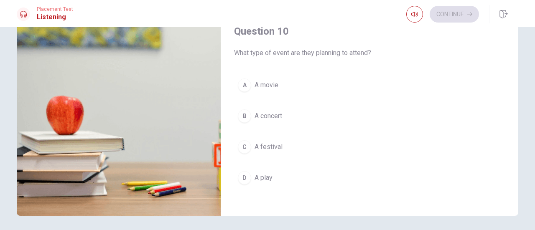
scroll to position [125, 0]
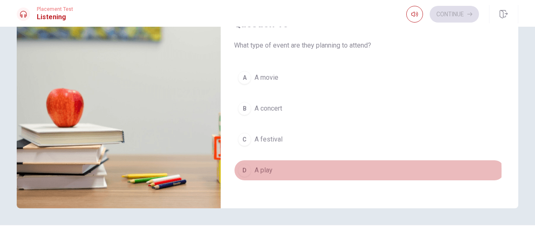
click at [288, 166] on button "D A play" at bounding box center [369, 170] width 271 height 21
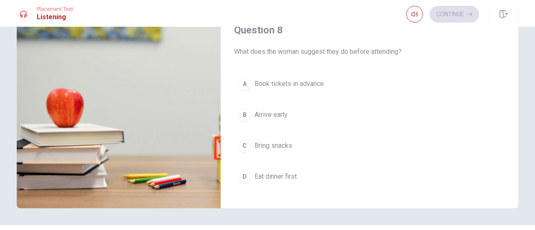
scroll to position [334, 0]
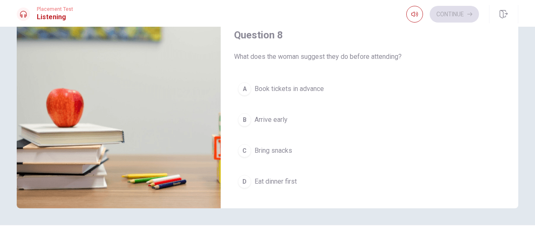
click at [278, 115] on span "Arrive early" at bounding box center [271, 120] width 33 height 10
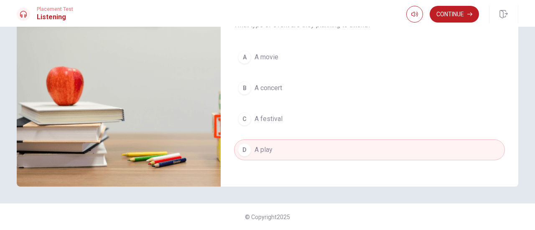
scroll to position [774, 0]
click at [458, 21] on button "Continue" at bounding box center [454, 14] width 49 height 17
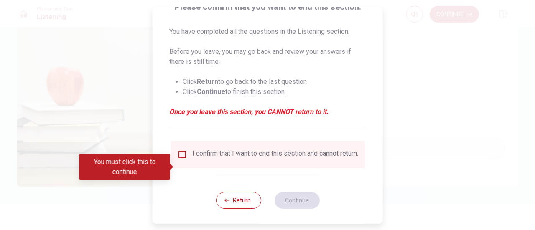
scroll to position [81, 0]
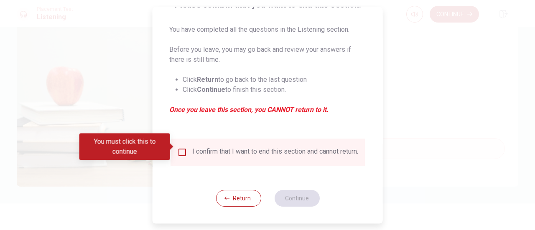
click at [188, 148] on div "I confirm that I want to end this section and cannot return." at bounding box center [267, 153] width 181 height 10
click at [183, 148] on input "You must click this to continue" at bounding box center [182, 153] width 10 height 10
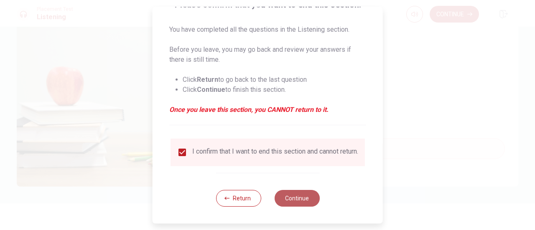
click at [303, 200] on button "Continue" at bounding box center [296, 198] width 45 height 17
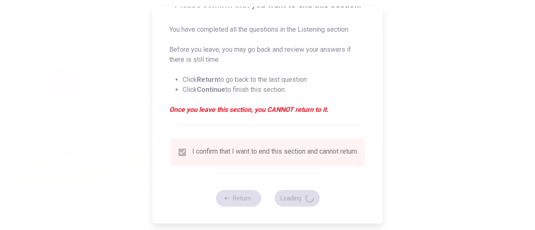
type input "76"
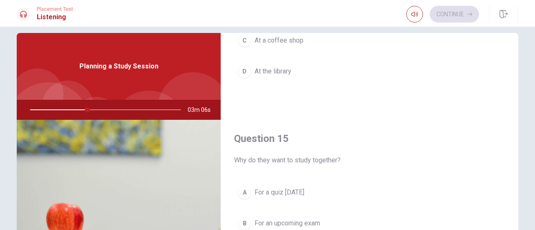
scroll to position [0, 0]
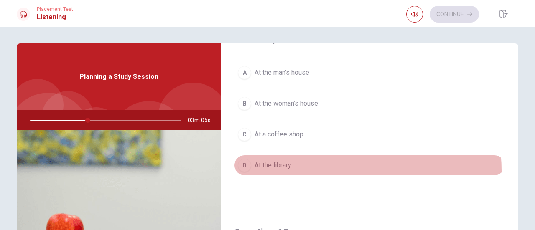
click at [281, 167] on button "D At the library" at bounding box center [369, 165] width 271 height 21
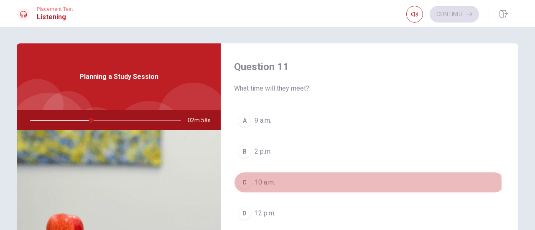
click at [278, 183] on button "C 10 a.m." at bounding box center [369, 182] width 271 height 21
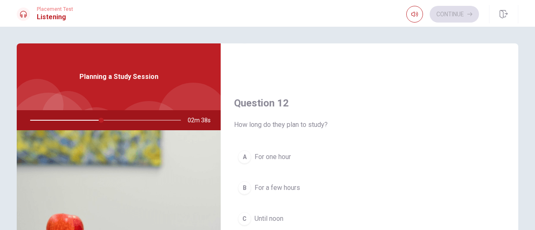
scroll to position [209, 0]
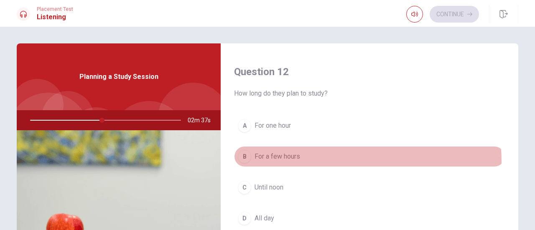
click at [299, 160] on button "B For a few hours" at bounding box center [369, 156] width 271 height 21
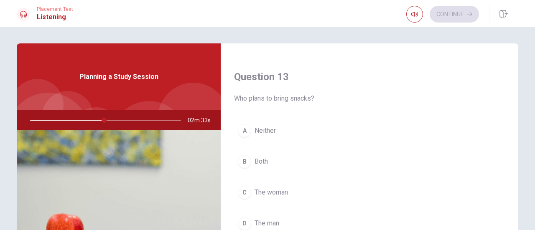
scroll to position [460, 0]
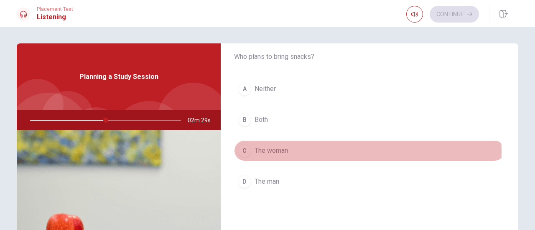
click at [286, 150] on span "The woman" at bounding box center [271, 151] width 33 height 10
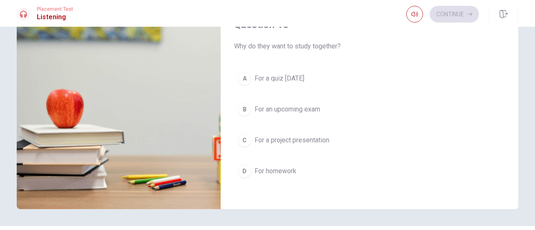
scroll to position [125, 0]
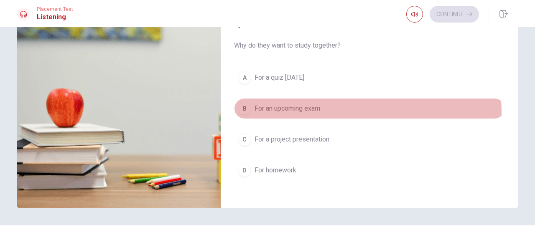
click at [297, 108] on span "For an upcoming exam" at bounding box center [288, 109] width 66 height 10
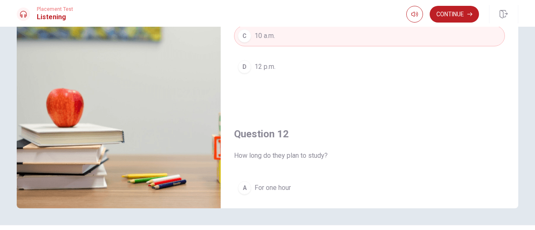
scroll to position [0, 0]
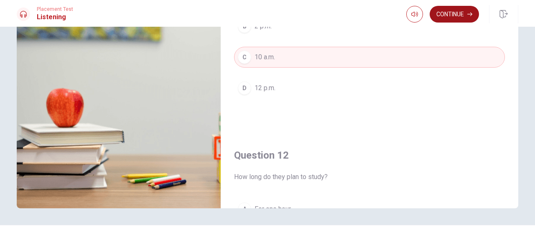
click at [458, 20] on button "Continue" at bounding box center [454, 14] width 49 height 17
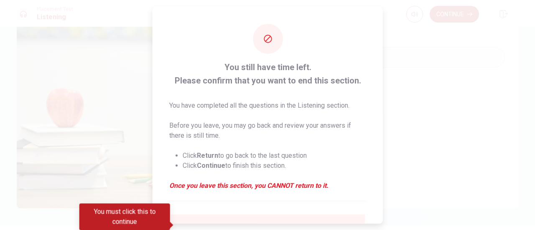
scroll to position [81, 0]
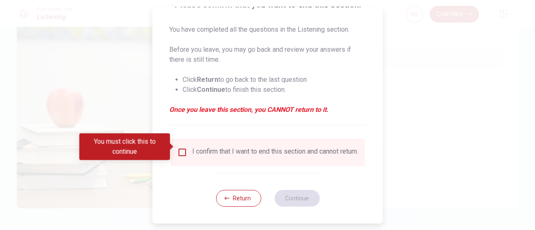
click at [180, 148] on input "You must click this to continue" at bounding box center [182, 153] width 10 height 10
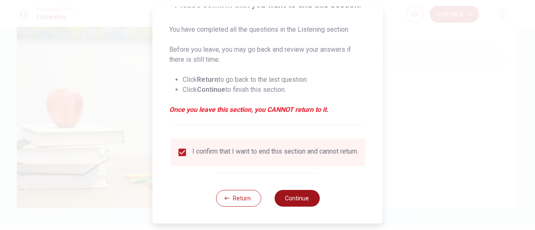
click at [309, 201] on button "Continue" at bounding box center [296, 198] width 45 height 17
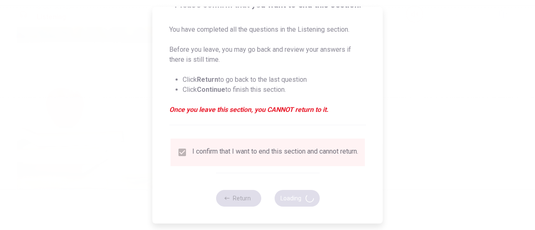
type input "66"
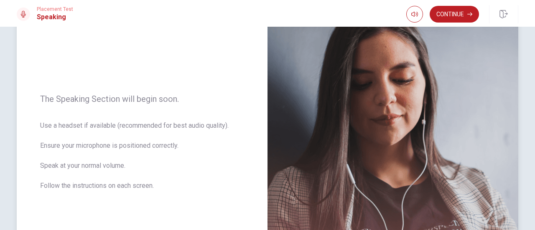
scroll to position [84, 0]
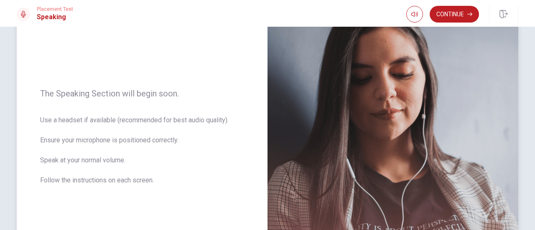
click at [222, 85] on div "The Speaking Section will begin soon. Use a headset if available (recommended f…" at bounding box center [142, 142] width 251 height 365
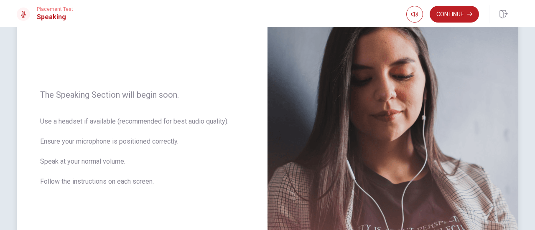
scroll to position [95, 0]
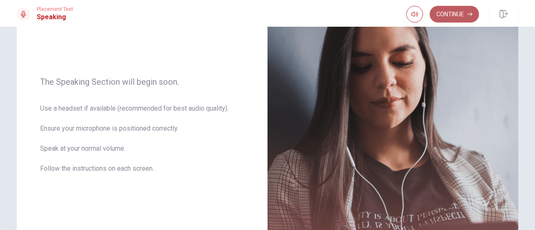
click at [464, 17] on button "Continue" at bounding box center [454, 14] width 49 height 17
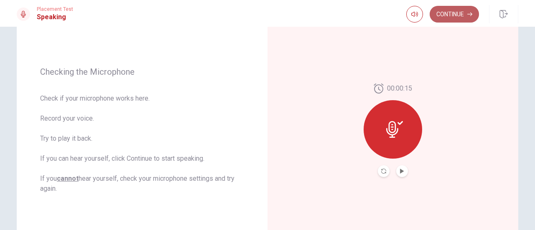
click at [449, 15] on button "Continue" at bounding box center [454, 14] width 49 height 17
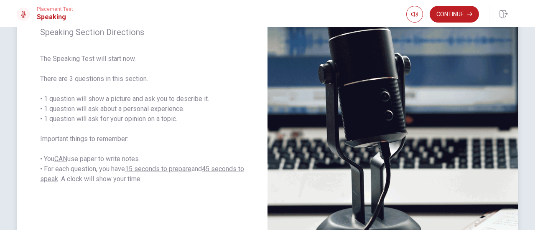
scroll to position [137, 0]
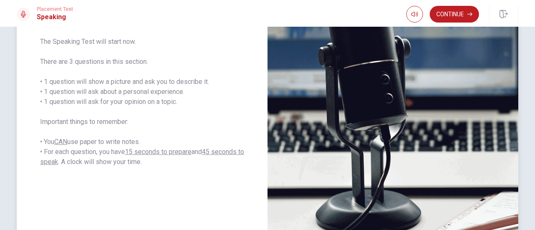
drag, startPoint x: 54, startPoint y: 152, endPoint x: 110, endPoint y: 153, distance: 56.0
click at [110, 153] on span "The Speaking Test will start now. There are 3 questions in this section. • 1 qu…" at bounding box center [142, 102] width 204 height 130
click at [456, 15] on button "Continue" at bounding box center [454, 14] width 49 height 17
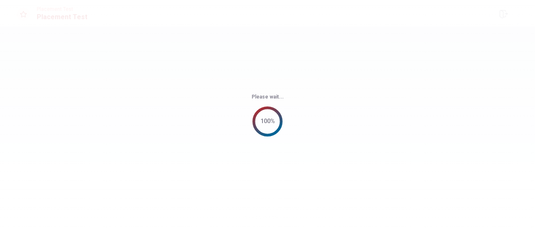
scroll to position [0, 0]
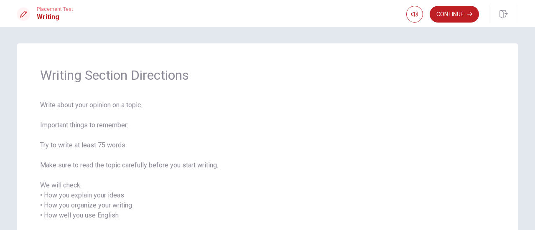
drag, startPoint x: 46, startPoint y: 146, endPoint x: 82, endPoint y: 144, distance: 36.0
click at [82, 144] on span "Write about your opinion on a topic. Important things to remember: Try to write…" at bounding box center [267, 185] width 455 height 171
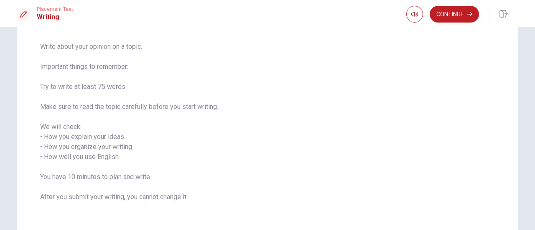
scroll to position [107, 0]
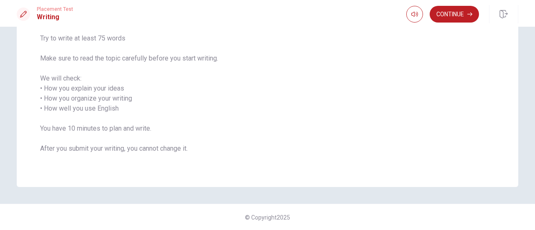
drag, startPoint x: 54, startPoint y: 148, endPoint x: 102, endPoint y: 148, distance: 48.1
click at [102, 148] on span "Write about your opinion on a topic. Important things to remember: Try to write…" at bounding box center [267, 78] width 455 height 171
drag, startPoint x: 105, startPoint y: 147, endPoint x: 127, endPoint y: 150, distance: 22.3
click at [127, 149] on span "Write about your opinion on a topic. Important things to remember: Try to write…" at bounding box center [267, 78] width 455 height 171
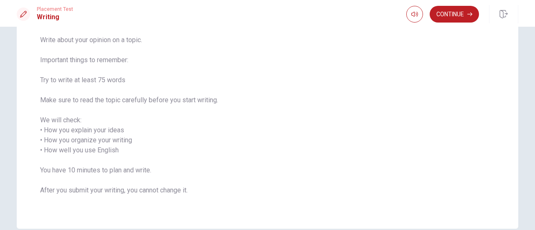
scroll to position [23, 0]
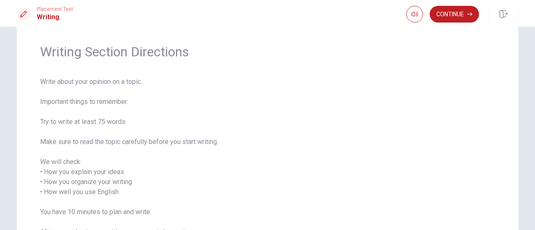
drag, startPoint x: 63, startPoint y: 171, endPoint x: 104, endPoint y: 171, distance: 41.0
click at [104, 171] on span "Write about your opinion on a topic. Important things to remember: Try to write…" at bounding box center [267, 162] width 455 height 171
click at [446, 20] on button "Continue" at bounding box center [454, 14] width 49 height 17
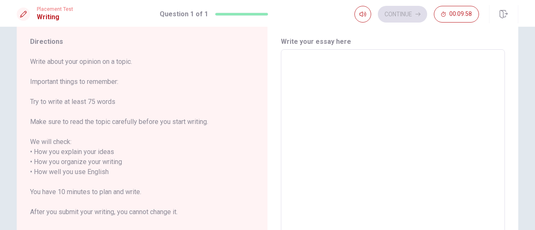
click at [334, 98] on textarea at bounding box center [393, 167] width 212 height 222
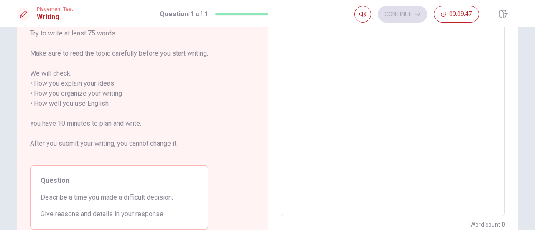
scroll to position [125, 0]
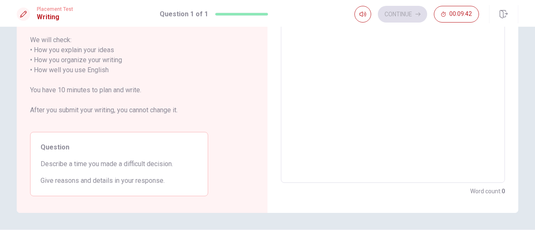
drag, startPoint x: 50, startPoint y: 163, endPoint x: 76, endPoint y: 164, distance: 25.9
click at [69, 164] on span "Describe a time you made a difficult decision." at bounding box center [119, 164] width 157 height 10
click at [393, 121] on textarea at bounding box center [393, 65] width 212 height 222
type textarea "i"
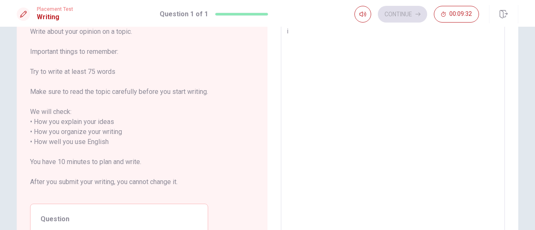
type textarea "x"
type textarea "i"
type textarea "x"
type textarea "i h"
type textarea "x"
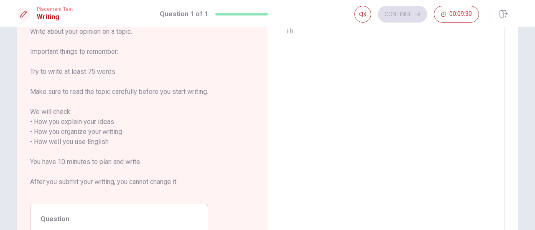
type textarea "i ha"
type textarea "x"
type textarea "i hav"
type textarea "x"
type textarea "i have"
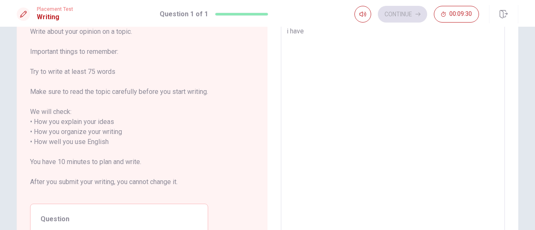
type textarea "x"
type textarea "i have"
type textarea "x"
type textarea "i have"
type textarea "x"
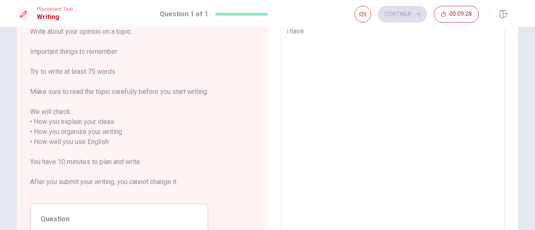
type textarea "i hav"
type textarea "x"
type textarea "i ha"
type textarea "x"
type textarea "i h"
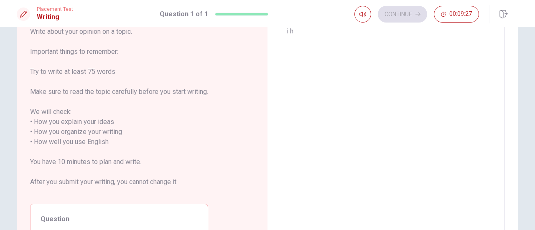
type textarea "x"
type textarea "i"
type textarea "x"
type textarea "i"
type textarea "x"
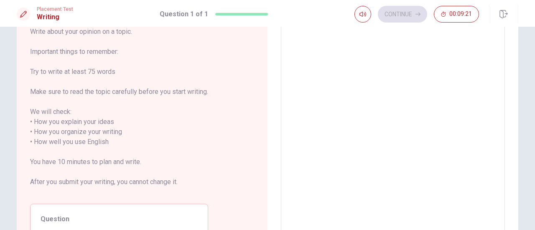
type textarea "w"
type textarea "x"
type textarea "wh"
type textarea "x"
type textarea "whe"
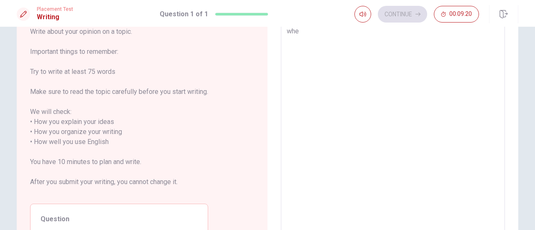
type textarea "x"
type textarea "when"
type textarea "x"
type textarea "when"
type textarea "x"
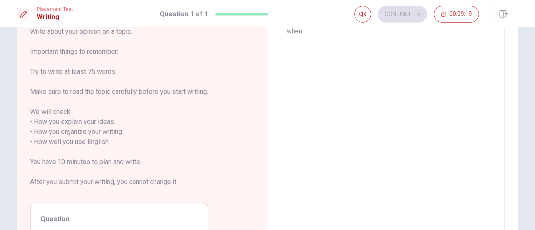
type textarea "when i"
type textarea "x"
type textarea "when i"
type textarea "x"
type textarea "when i d"
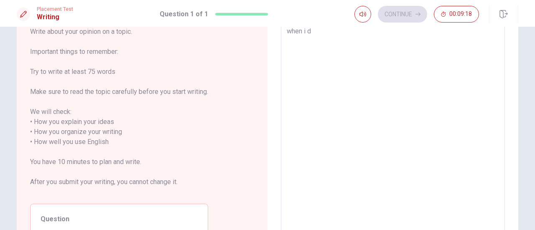
type textarea "x"
type textarea "when i di"
type textarea "x"
type textarea "when i did"
type textarea "x"
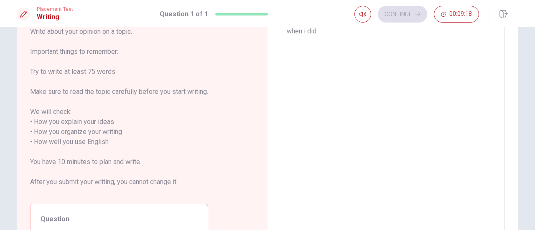
type textarea "when i dide"
type textarea "x"
type textarea "when i did"
type textarea "x"
type textarea "when i di"
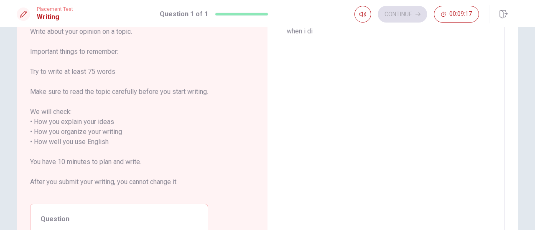
type textarea "x"
type textarea "when i dii"
type textarea "x"
type textarea "when i di"
type textarea "x"
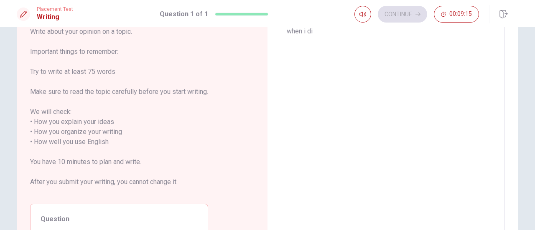
type textarea "when i d"
type textarea "x"
type textarea "when i de"
type textarea "x"
type textarea "when i ded"
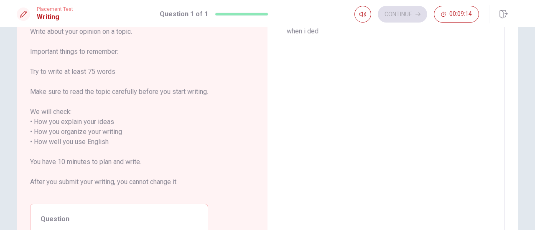
type textarea "x"
type textarea "when i de"
type textarea "x"
type textarea "when i d"
type textarea "x"
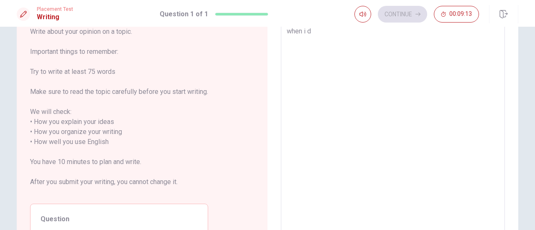
type textarea "when i de"
type textarea "x"
type textarea "when i dec"
type textarea "x"
type textarea "when i deci"
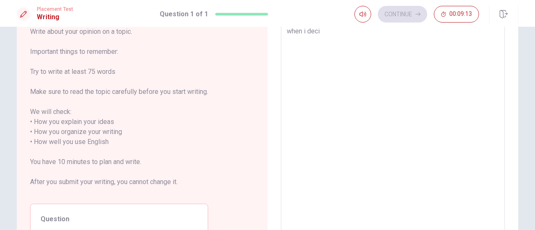
type textarea "x"
type textarea "when i decid"
type textarea "x"
type textarea "when i decide"
type textarea "x"
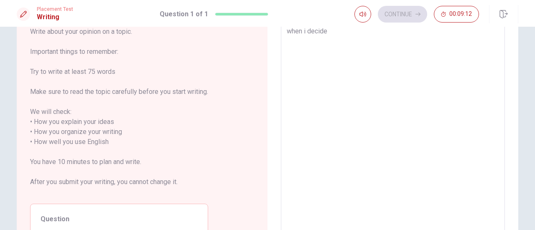
type textarea "when i decided"
type textarea "x"
type textarea "when i decided"
type textarea "x"
type textarea "when i decided f"
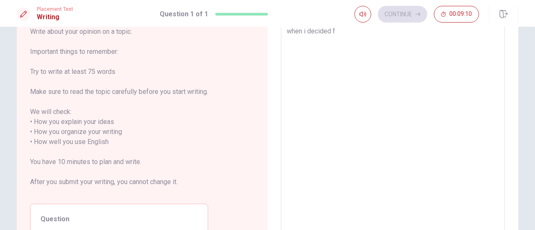
type textarea "x"
type textarea "when i decided fo"
type textarea "x"
type textarea "when i decided for"
type textarea "x"
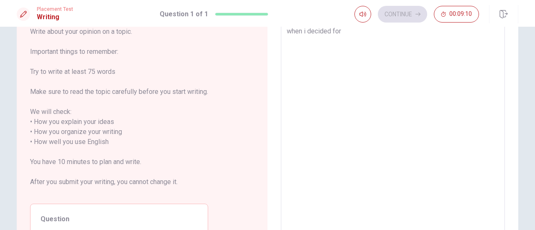
type textarea "when i decided for"
type textarea "x"
type textarea "when i decided for s"
type textarea "x"
type textarea "when i decided for st"
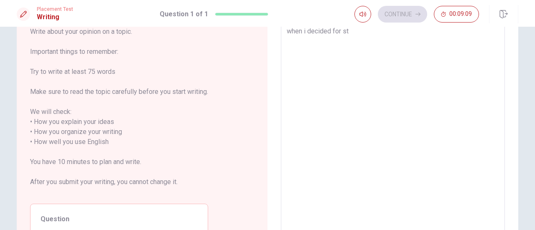
type textarea "x"
type textarea "when i decided for stu"
type textarea "x"
type textarea "when i decided for stud"
type textarea "x"
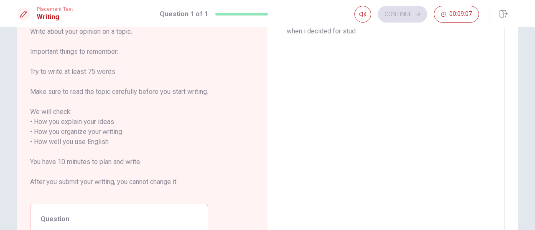
type textarea "when i decided for study"
type textarea "x"
type textarea "when i decided for study"
type textarea "x"
type textarea "when i decided for study i"
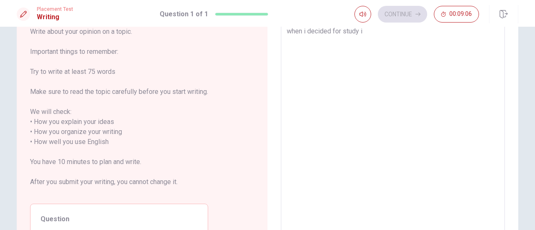
type textarea "x"
type textarea "when i decided for study in"
type textarea "x"
type textarea "when i decided for study ing"
type textarea "x"
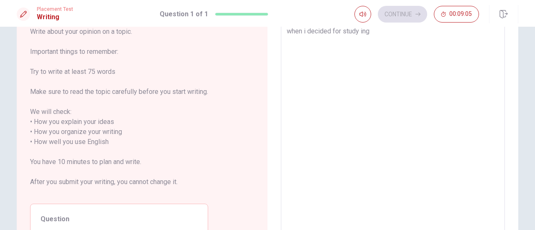
type textarea "when i decided for study ingl"
type textarea "x"
type textarea "when i decided for study [PERSON_NAME]"
type textarea "x"
type textarea "when i decided for study ingles"
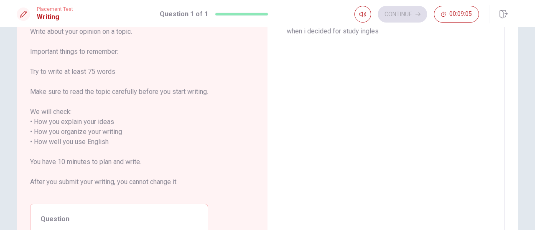
type textarea "x"
type textarea "when i decided for study [PERSON_NAME]"
type textarea "x"
type textarea "when i decided for study ingl"
type textarea "x"
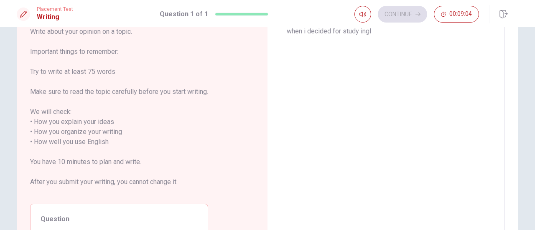
type textarea "when i decided for study ing"
type textarea "x"
type textarea "when i decided for study in"
type textarea "x"
type textarea "when i decided for study i"
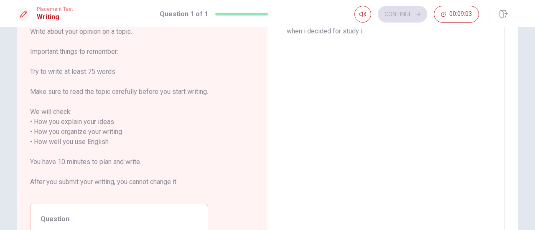
type textarea "x"
type textarea "when i decided for study"
type textarea "x"
type textarea "when i decided for study e"
type textarea "x"
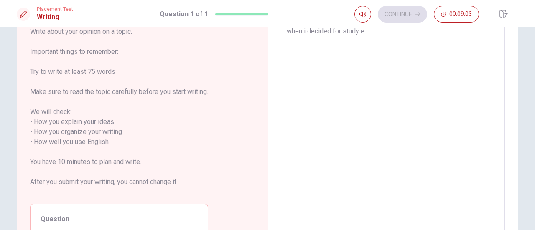
type textarea "when i decided for study en"
type textarea "x"
type textarea "when i decided for study eng"
type textarea "x"
type textarea "when i decided for study en"
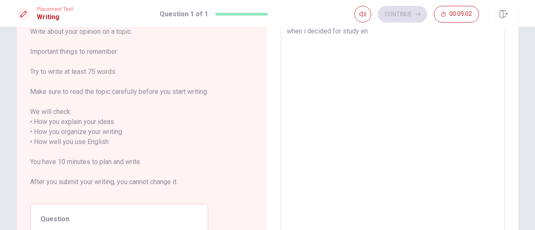
type textarea "x"
type textarea "when i decided for study eng"
type textarea "x"
type textarea "when i decided for study engl"
type textarea "x"
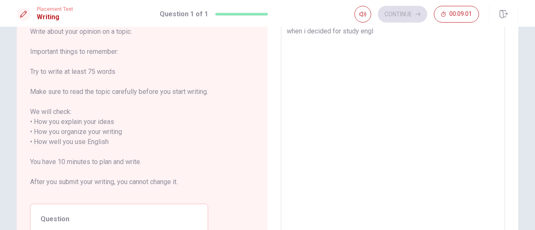
type textarea "when i decided for study engli"
type textarea "x"
type textarea "when i decided for study englis"
type textarea "x"
type textarea "when i decided for study english"
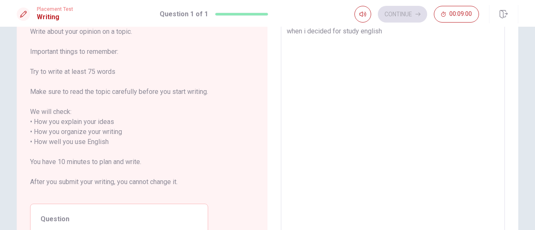
type textarea "x"
type textarea "when i decided for study english"
type textarea "x"
type textarea "when i decided for study english e"
type textarea "x"
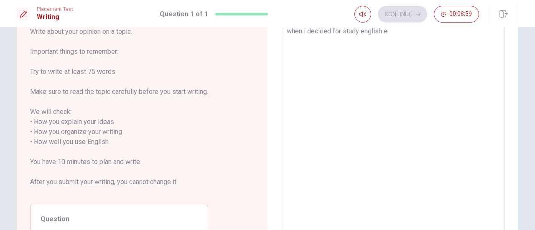
type textarea "when i decided for study english em"
type textarea "x"
type textarea "when i decided for study english e"
type textarea "x"
type textarea "when i decided for study english"
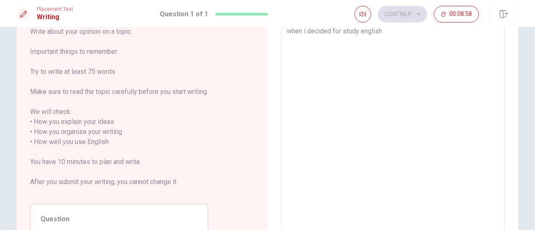
type textarea "x"
type textarea "when i decided for study english i"
type textarea "x"
type textarea "when i decided for study english in"
type textarea "x"
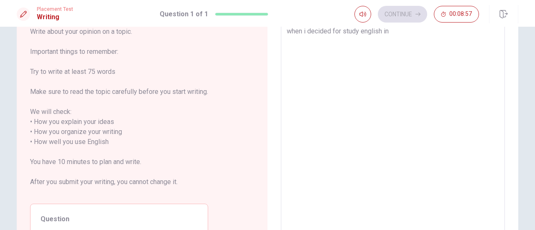
type textarea "when i decided for study english in"
type textarea "x"
type textarea "when i decided for study english in t"
type textarea "x"
type textarea "when i decided for study english in [GEOGRAPHIC_DATA]"
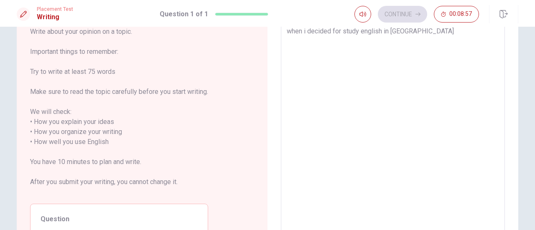
type textarea "x"
type textarea "when i decided for study english in [GEOGRAPHIC_DATA]"
type textarea "x"
type textarea "when i decided for study english in t"
type textarea "x"
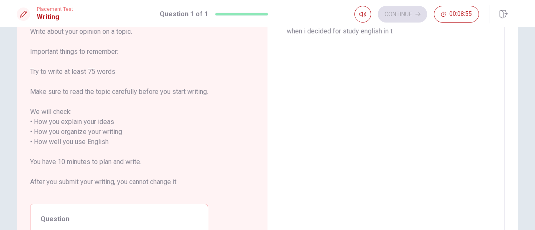
type textarea "when i decided for study english in"
type textarea "x"
type textarea "when i decided for study english in T"
type textarea "x"
type textarea "when i decided for study english in To"
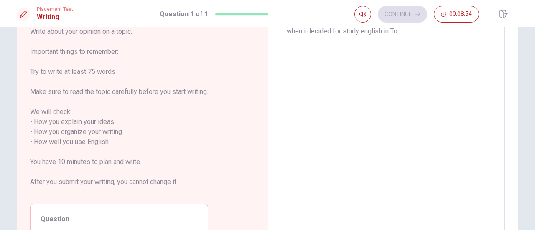
type textarea "x"
type textarea "when i decided for study english in [GEOGRAPHIC_DATA]"
type textarea "x"
type textarea "when i decided for study english in To"
type textarea "x"
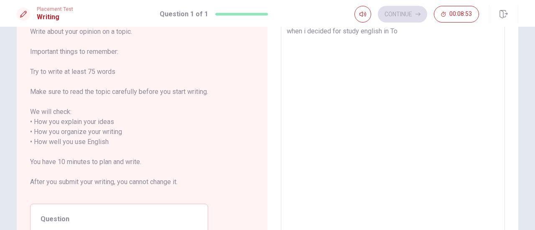
type textarea "when i decided for study english in [GEOGRAPHIC_DATA]"
type textarea "x"
type textarea "when i decided for study english in [GEOGRAPHIC_DATA]"
type textarea "x"
type textarea "when i decided for study english in [GEOGRAPHIC_DATA]"
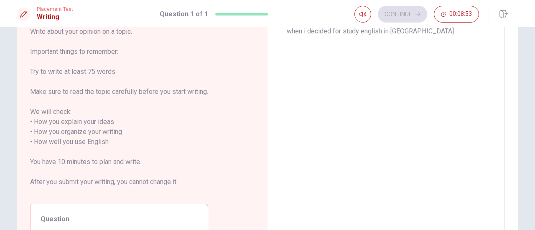
type textarea "x"
type textarea "when i decided for study english in [GEOGRAPHIC_DATA]"
type textarea "x"
type textarea "when i decided for study english in [GEOGRAPHIC_DATA]"
type textarea "x"
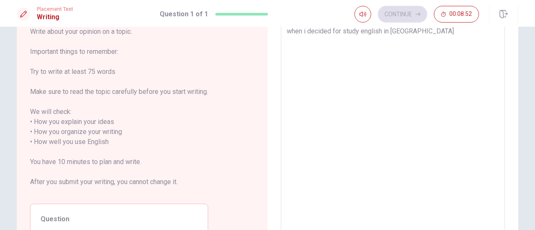
type textarea "when i decided for study english in [GEOGRAPHIC_DATA],"
type textarea "x"
type textarea "when i decided for study english in [GEOGRAPHIC_DATA],"
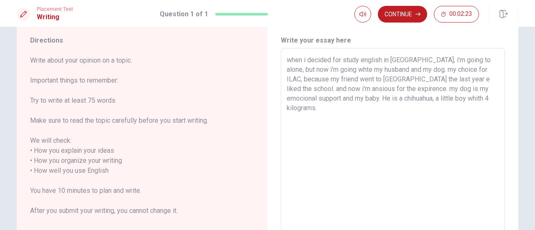
scroll to position [12, 0]
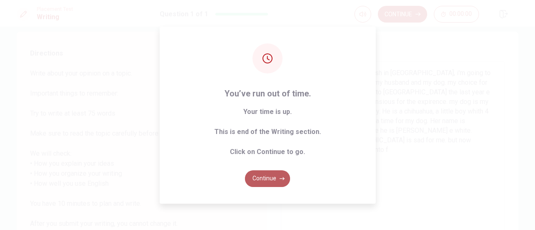
click at [269, 184] on button "Continue" at bounding box center [267, 179] width 45 height 17
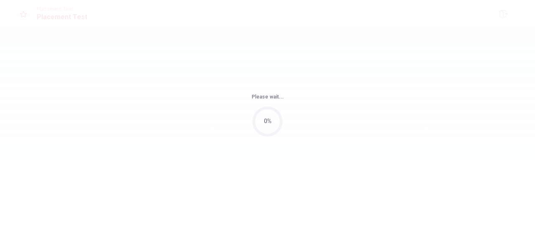
scroll to position [0, 0]
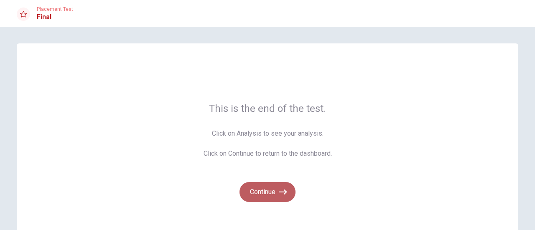
click at [269, 190] on button "Continue" at bounding box center [268, 192] width 56 height 20
